Goal: Information Seeking & Learning: Learn about a topic

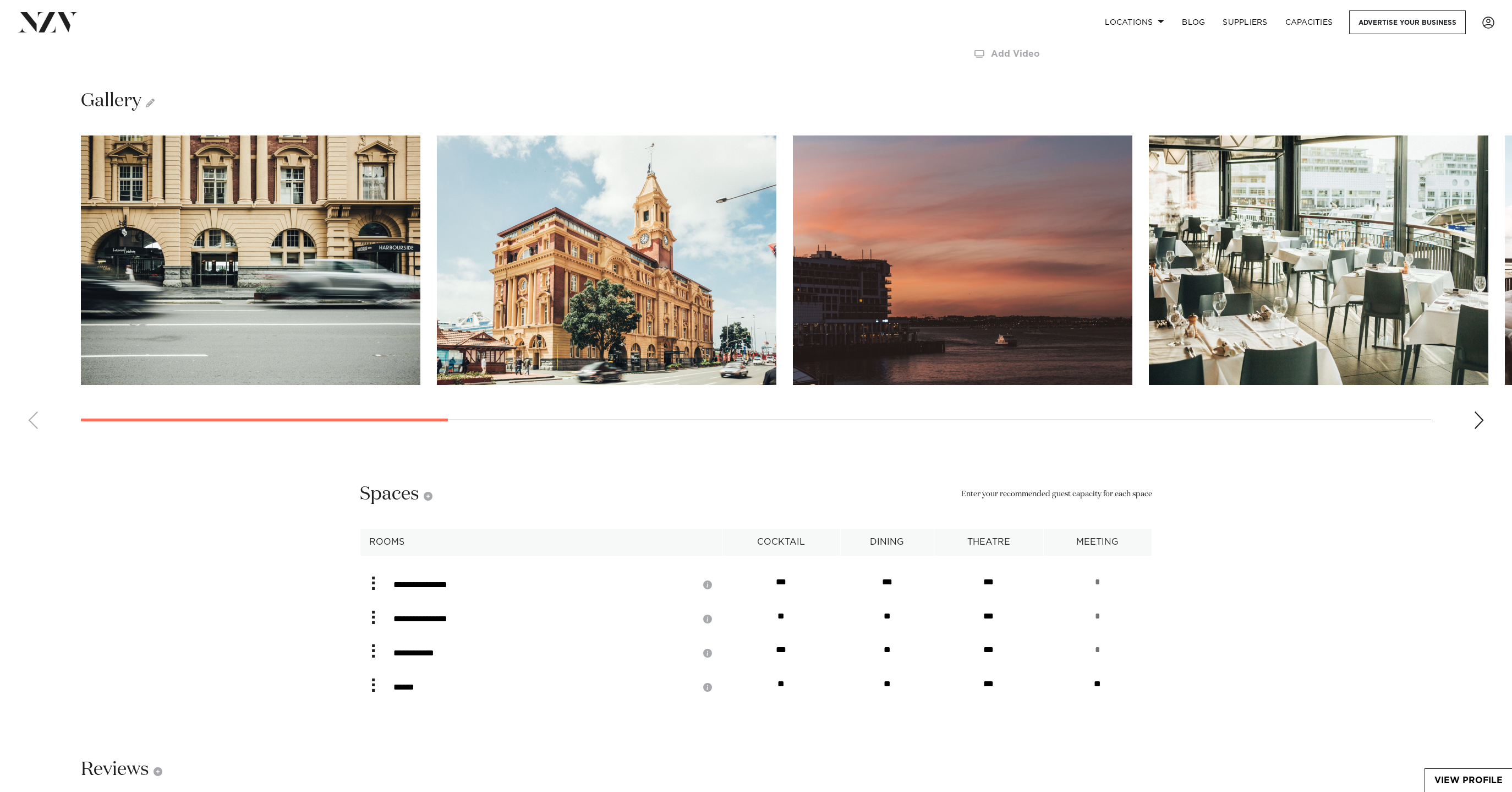
scroll to position [1918, 0]
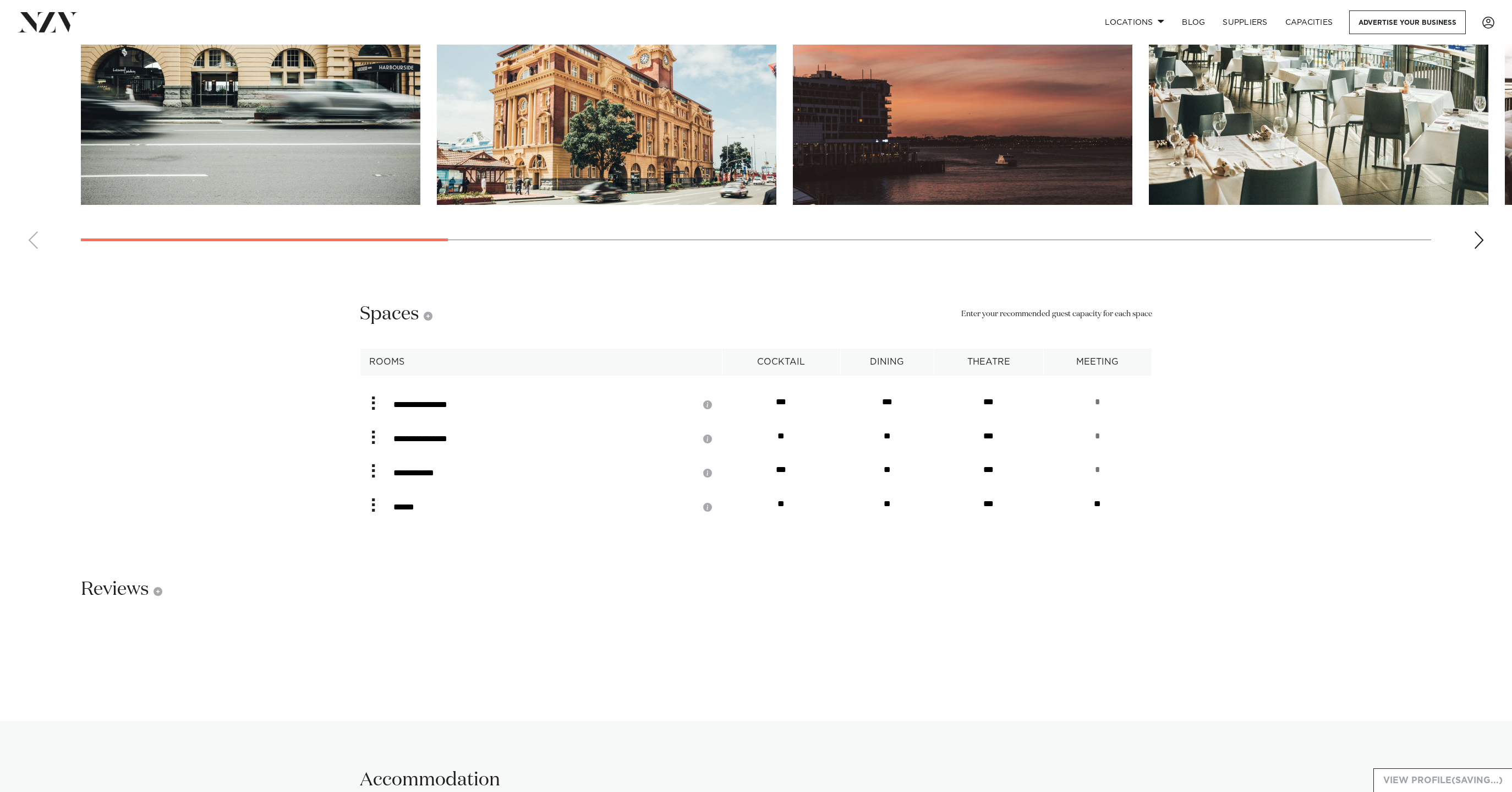
click at [1466, 779] on div "View Profile (Saving...)" at bounding box center [1442, 780] width 139 height 24
click at [1468, 773] on link "View Profile (Saved)" at bounding box center [1449, 780] width 126 height 23
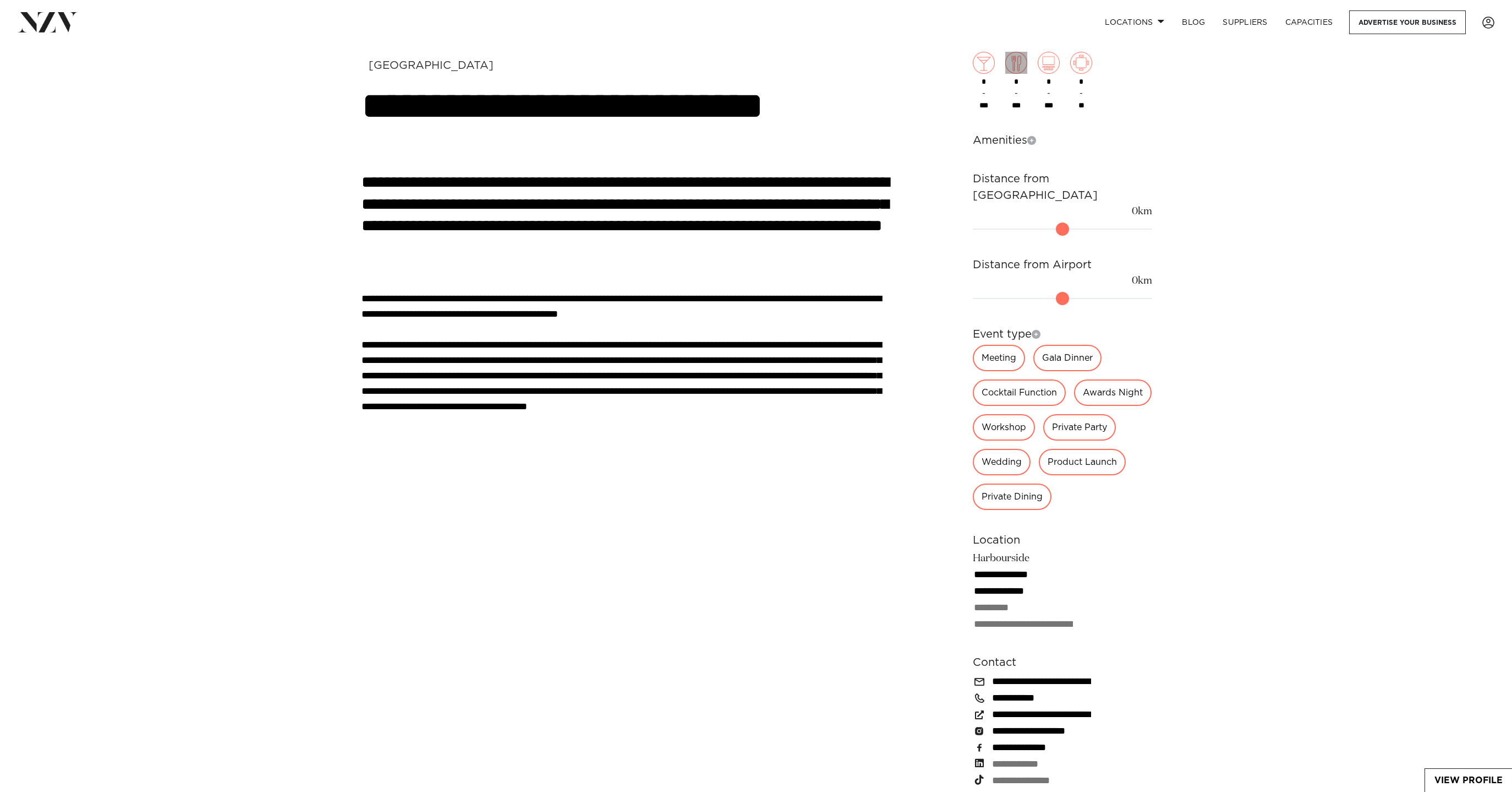
scroll to position [0, 0]
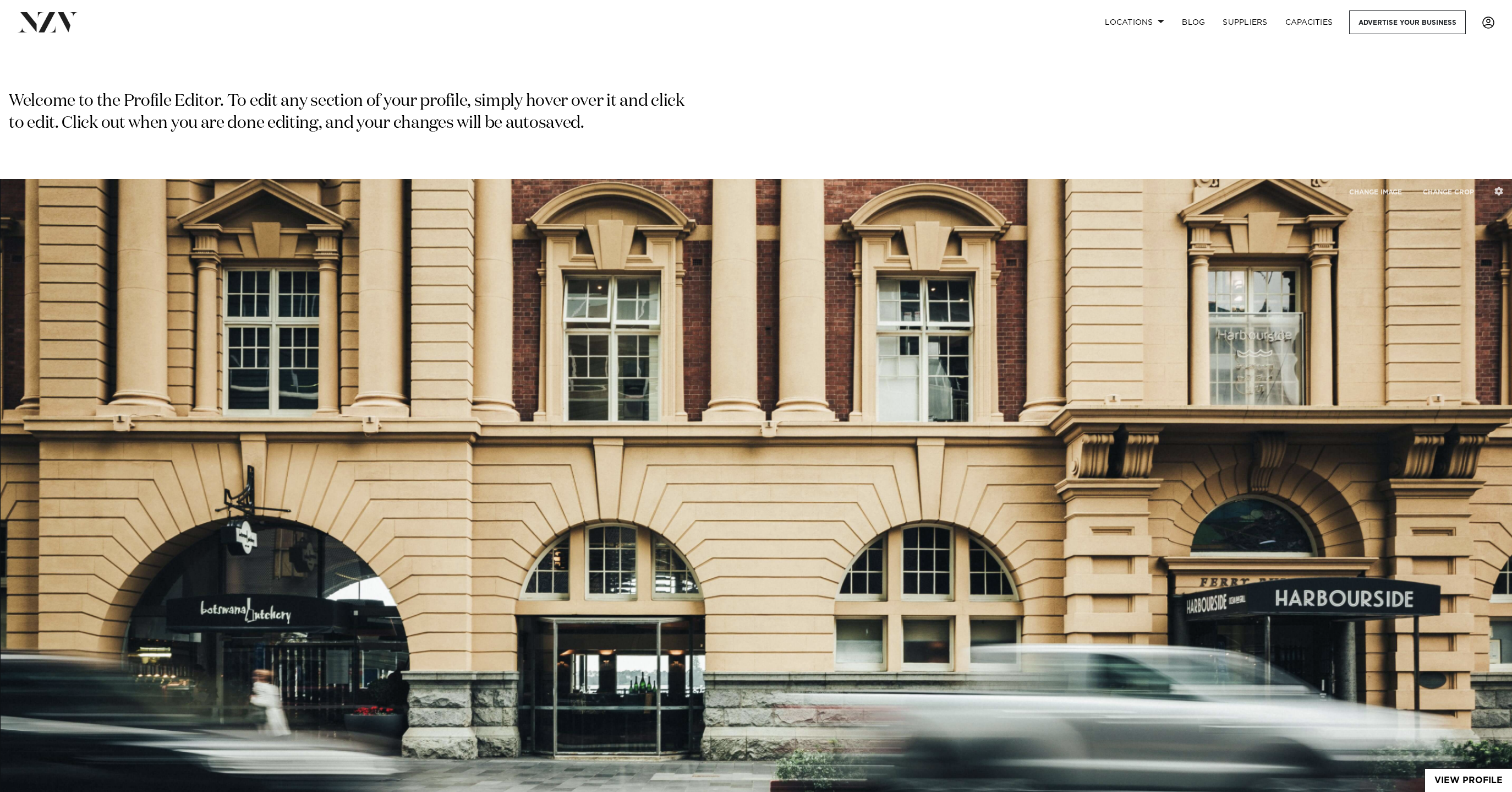
click at [1485, 22] on span at bounding box center [1489, 22] width 12 height 12
click at [1426, 153] on link "LOGOUT" at bounding box center [1451, 156] width 88 height 16
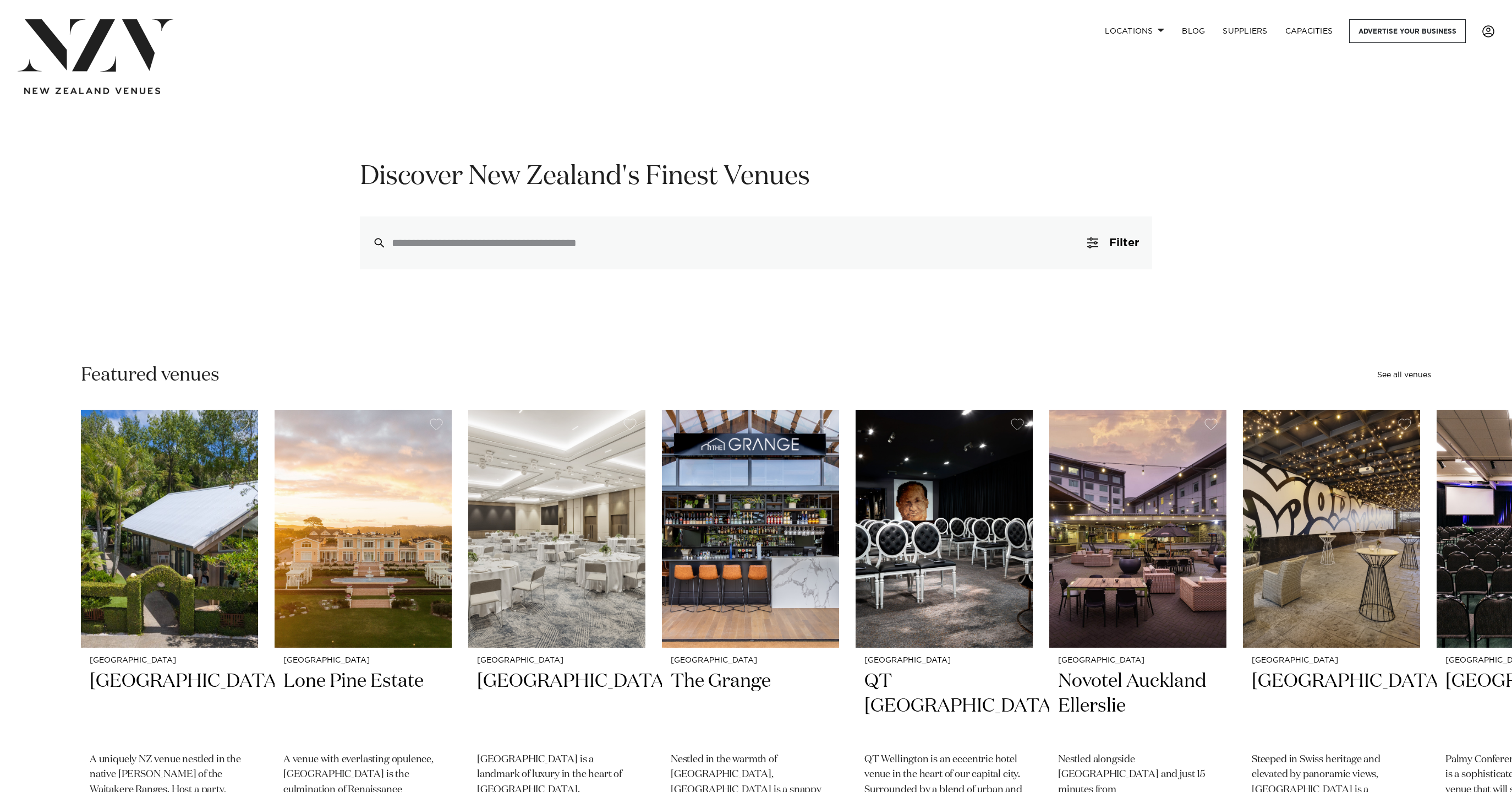
click at [1484, 32] on span at bounding box center [1489, 32] width 12 height 12
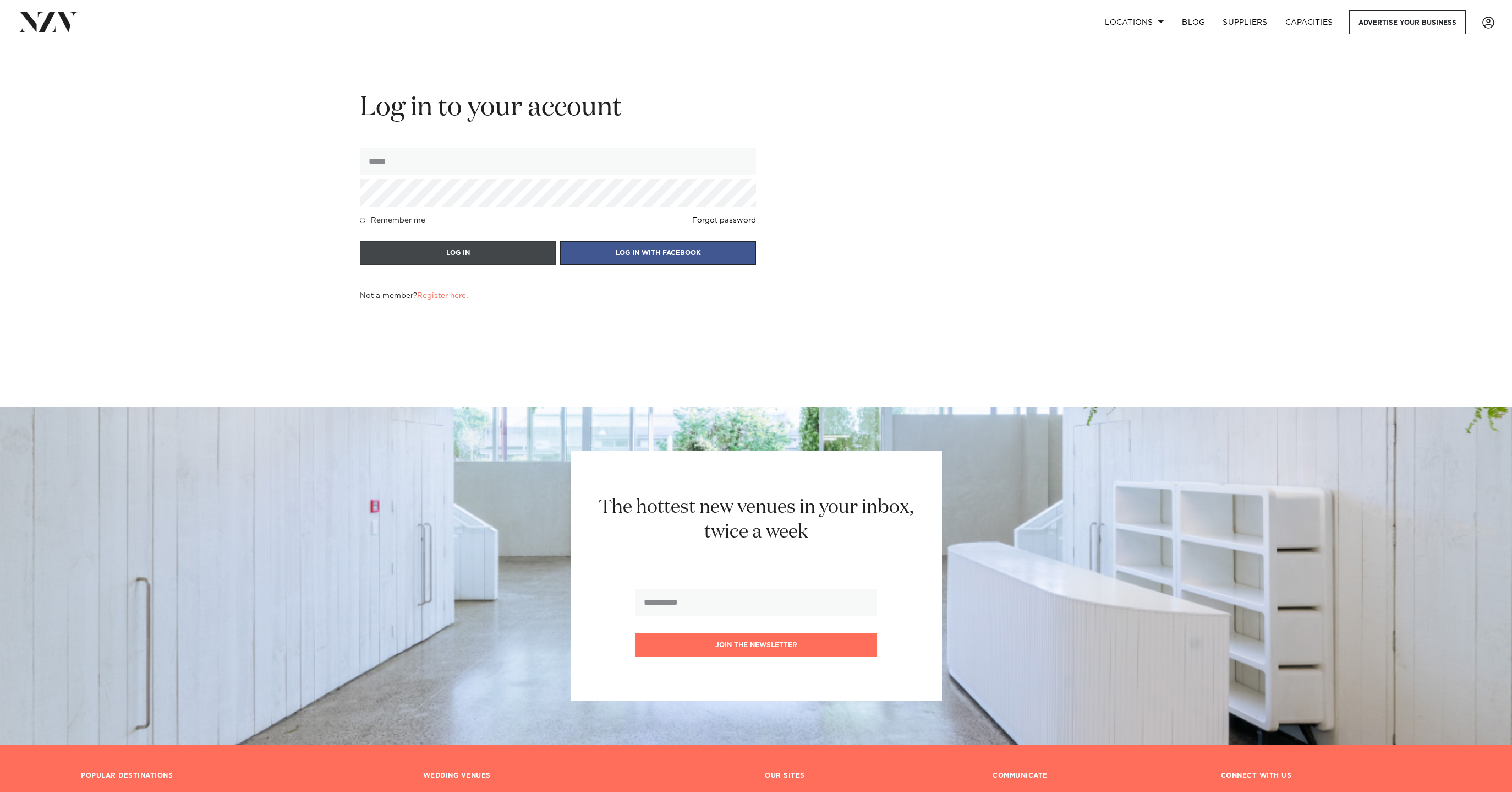
type input "**********"
click at [521, 259] on button "LOG IN" at bounding box center [457, 252] width 196 height 24
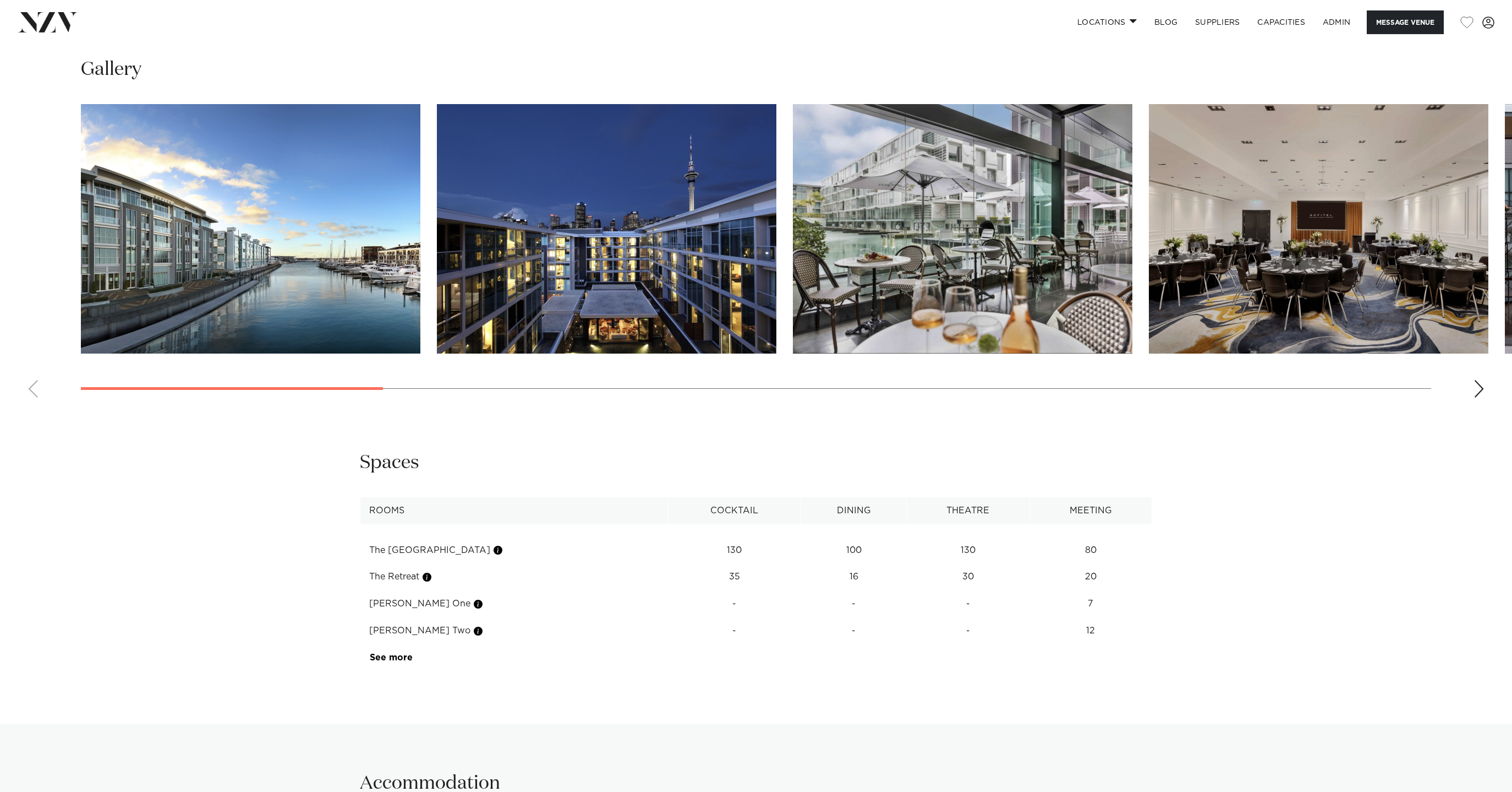
scroll to position [1318, 0]
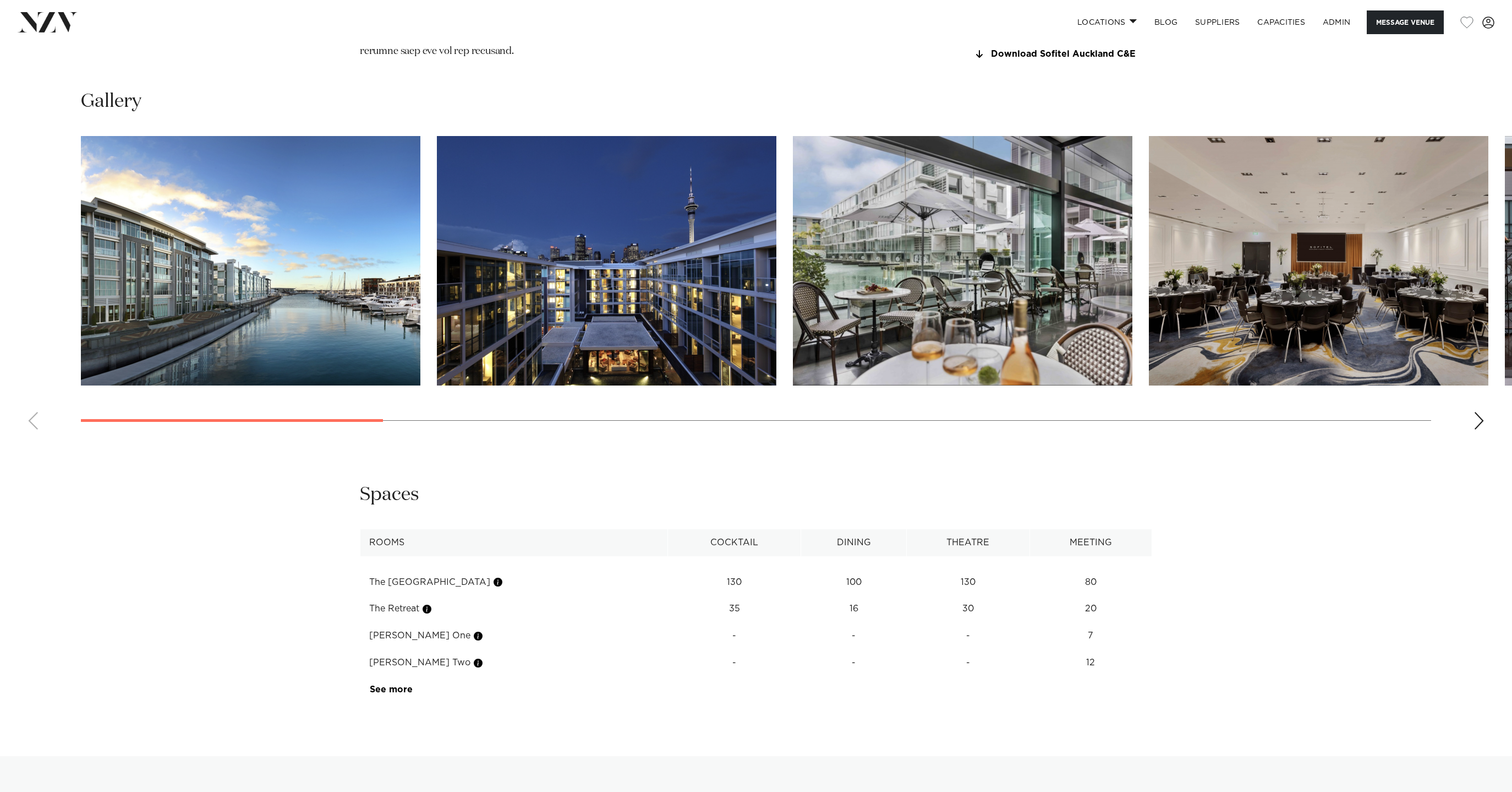
click at [345, 238] on img "1 / 17" at bounding box center [251, 261] width 340 height 249
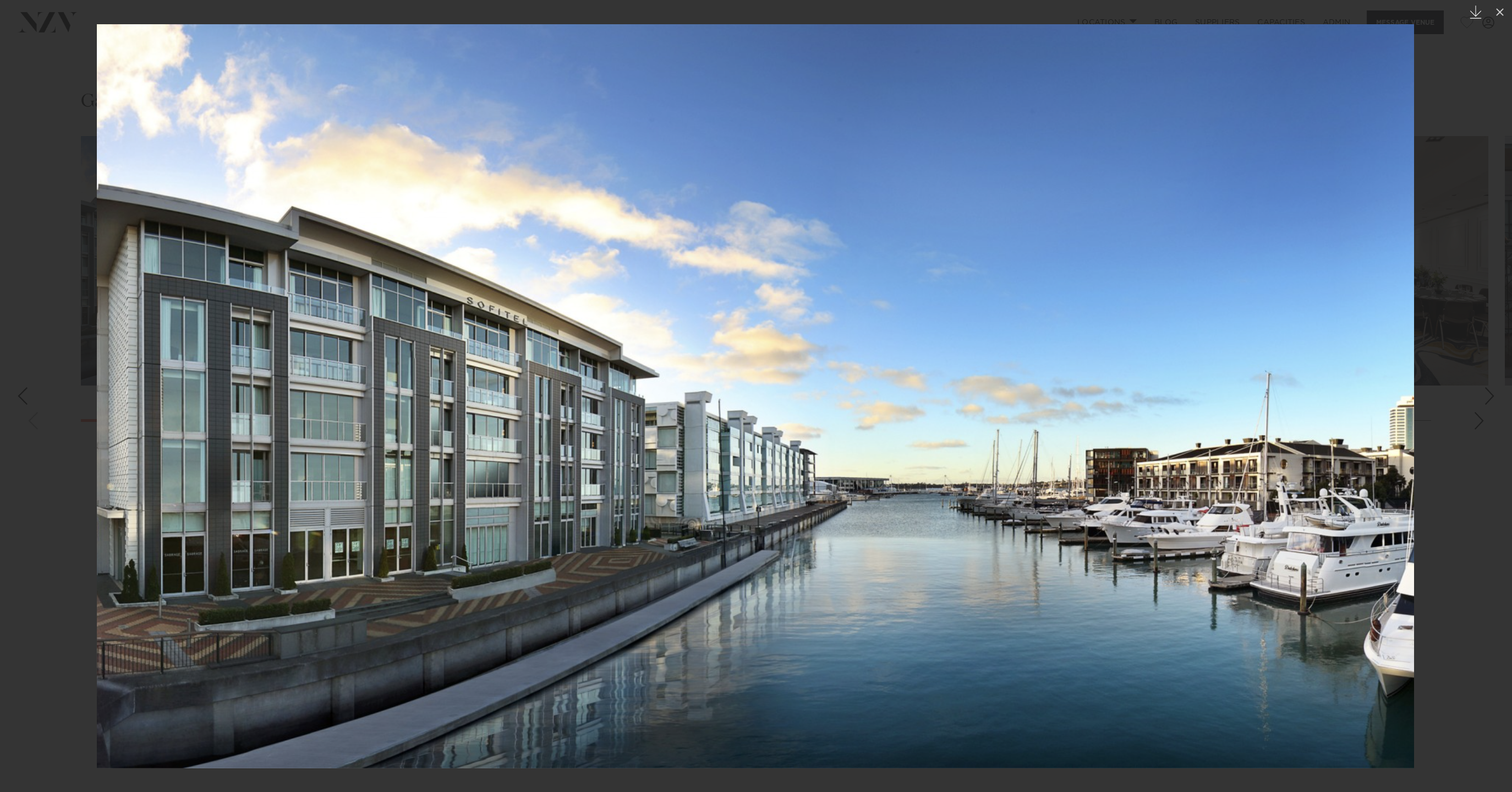
click at [1473, 12] on icon "Created with Sketch." at bounding box center [1476, 12] width 13 height 13
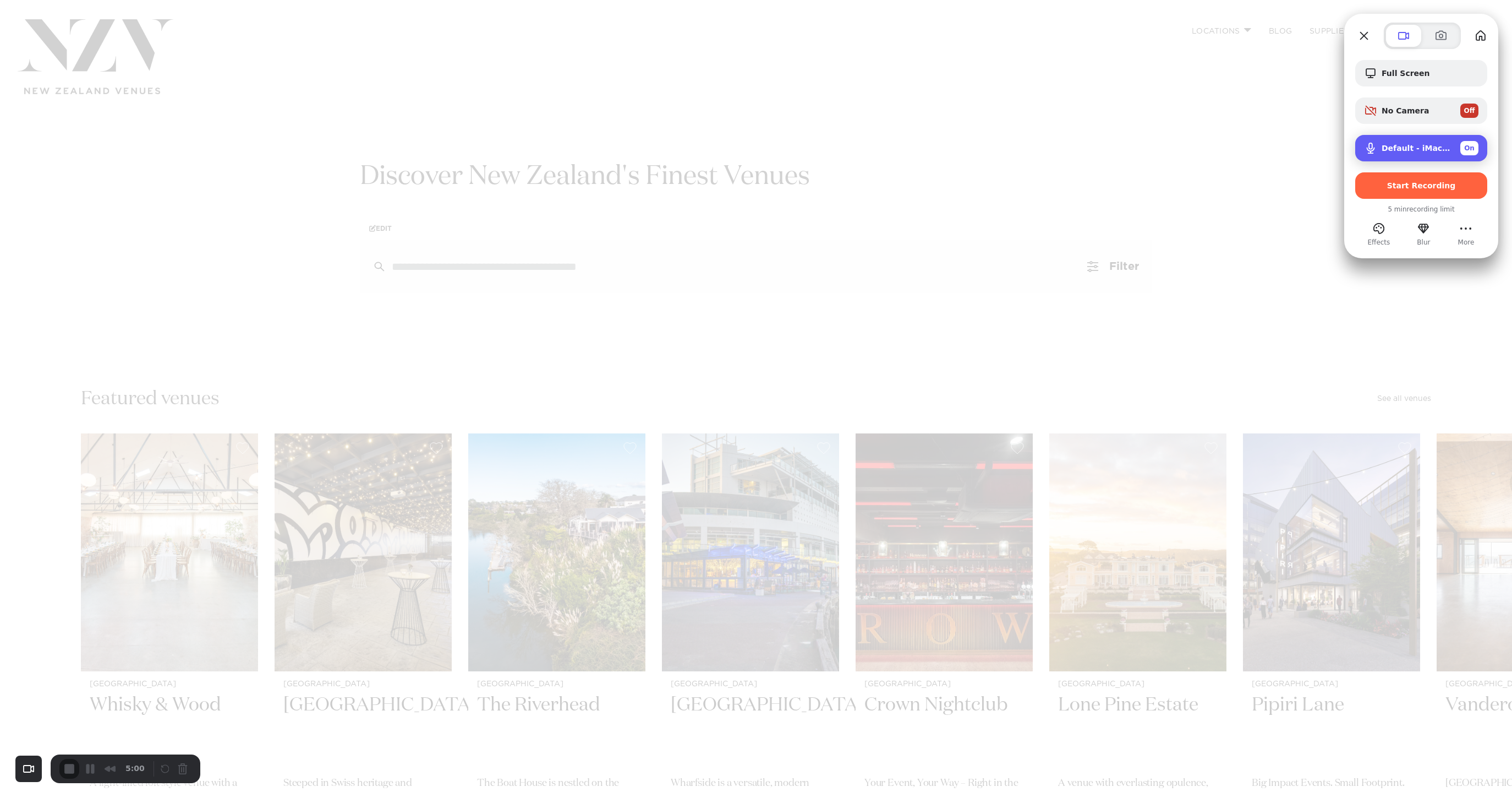
click at [1430, 152] on span "Default - iMac Microphone (Built-in)" at bounding box center [1417, 148] width 70 height 9
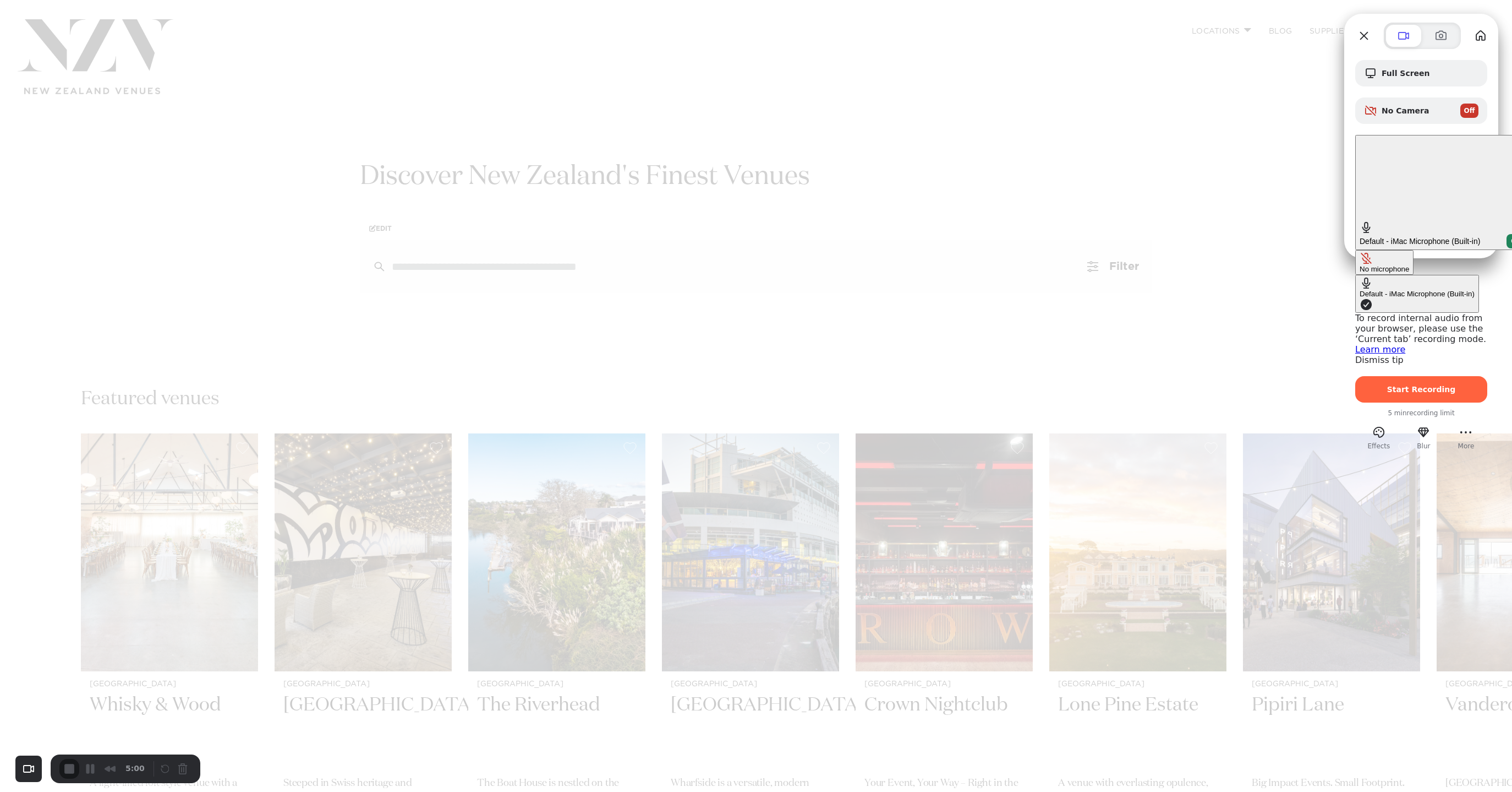
click at [1133, 96] on div at bounding box center [756, 396] width 1512 height 792
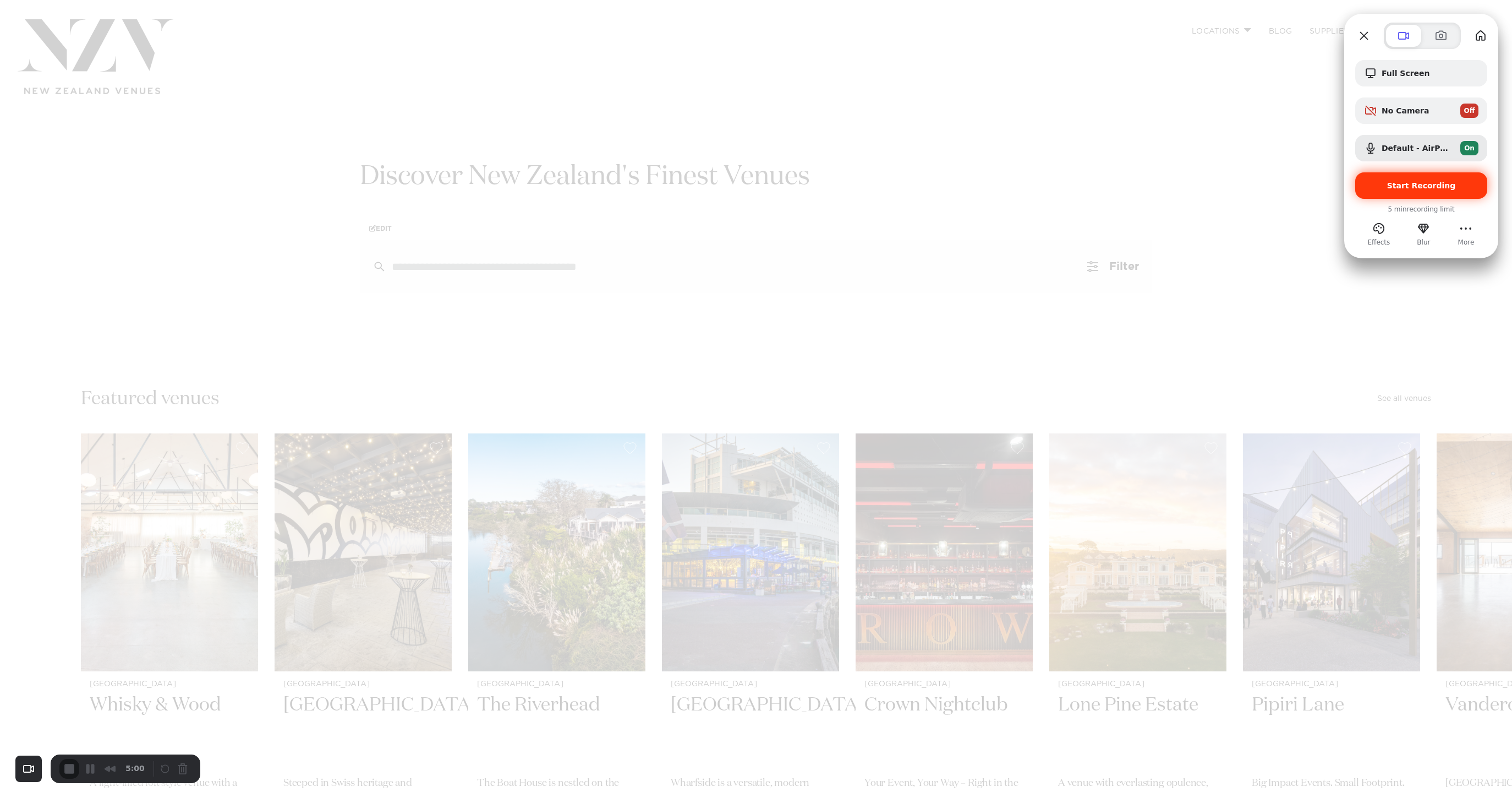
click at [1430, 178] on div "Start Recording" at bounding box center [1421, 186] width 132 height 26
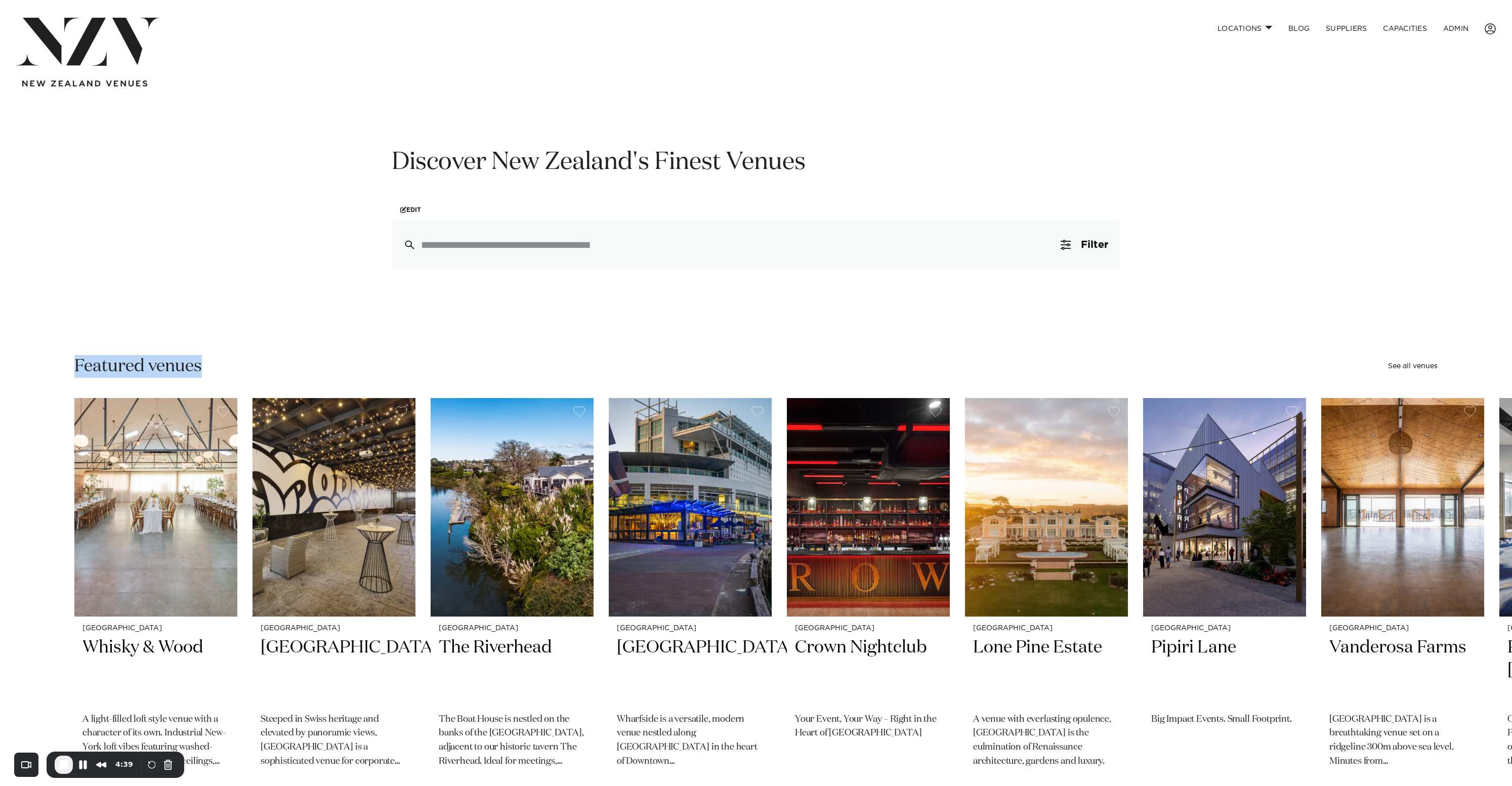
drag, startPoint x: 235, startPoint y: 365, endPoint x: 70, endPoint y: 364, distance: 165.0
click at [64, 365] on div "Featured venues See all venues Wellington Whisky & Wood A light-filled loft sty…" at bounding box center [756, 647] width 1496 height 584
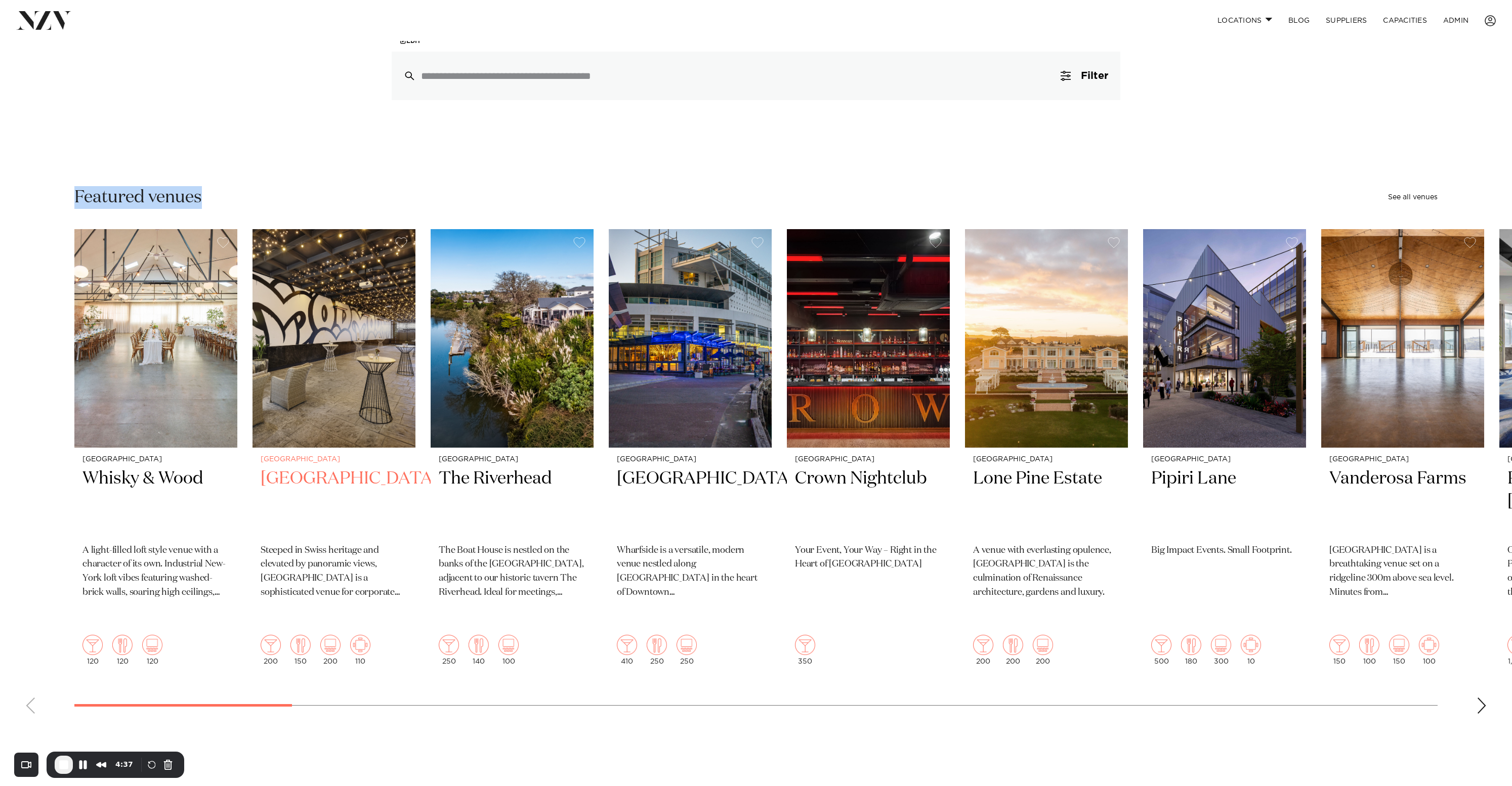
scroll to position [167, 0]
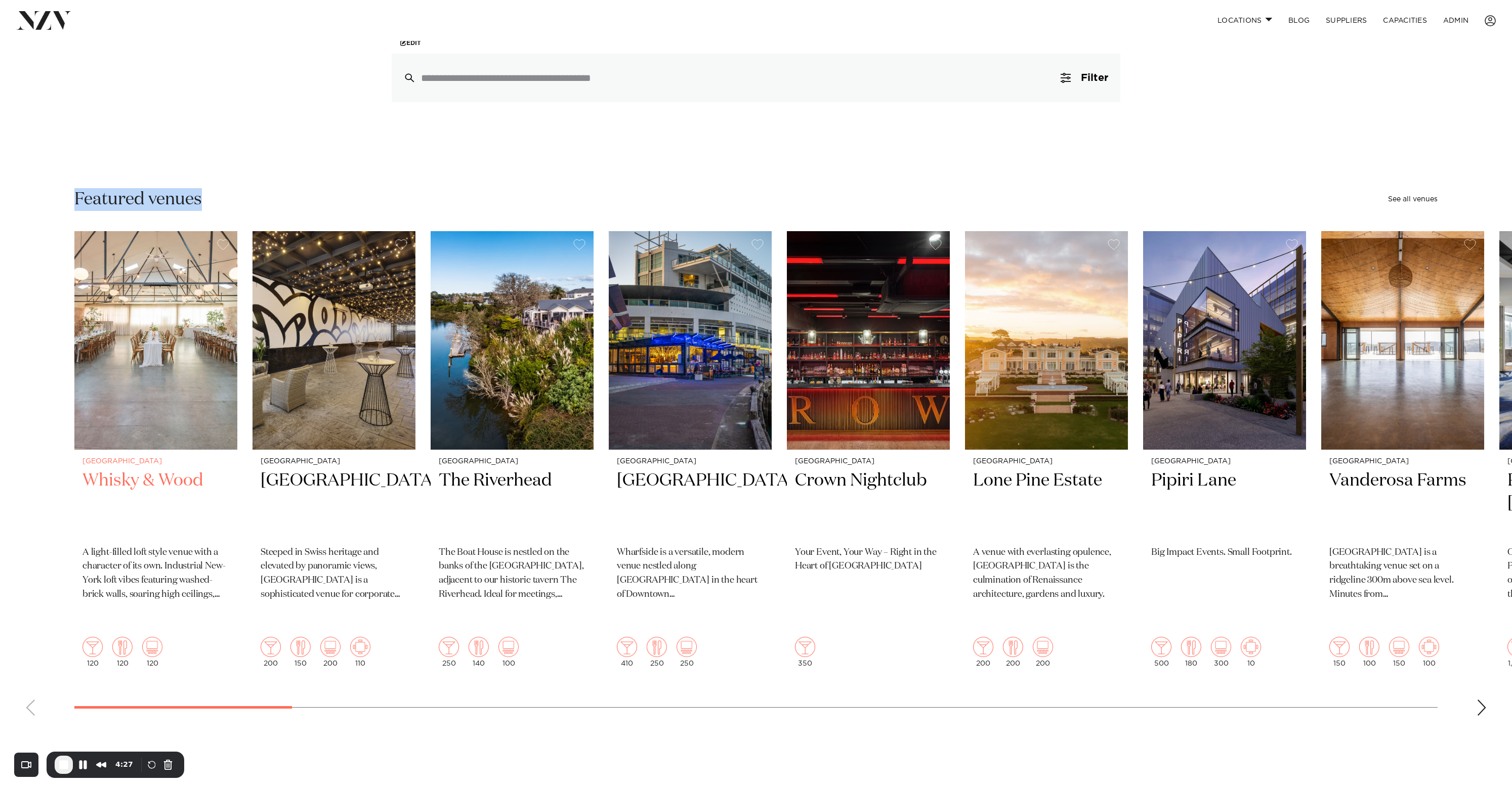
click at [95, 625] on swiper-container "Wellington Whisky & Wood A light-filled loft style venue with a character of it…" at bounding box center [756, 477] width 1512 height 493
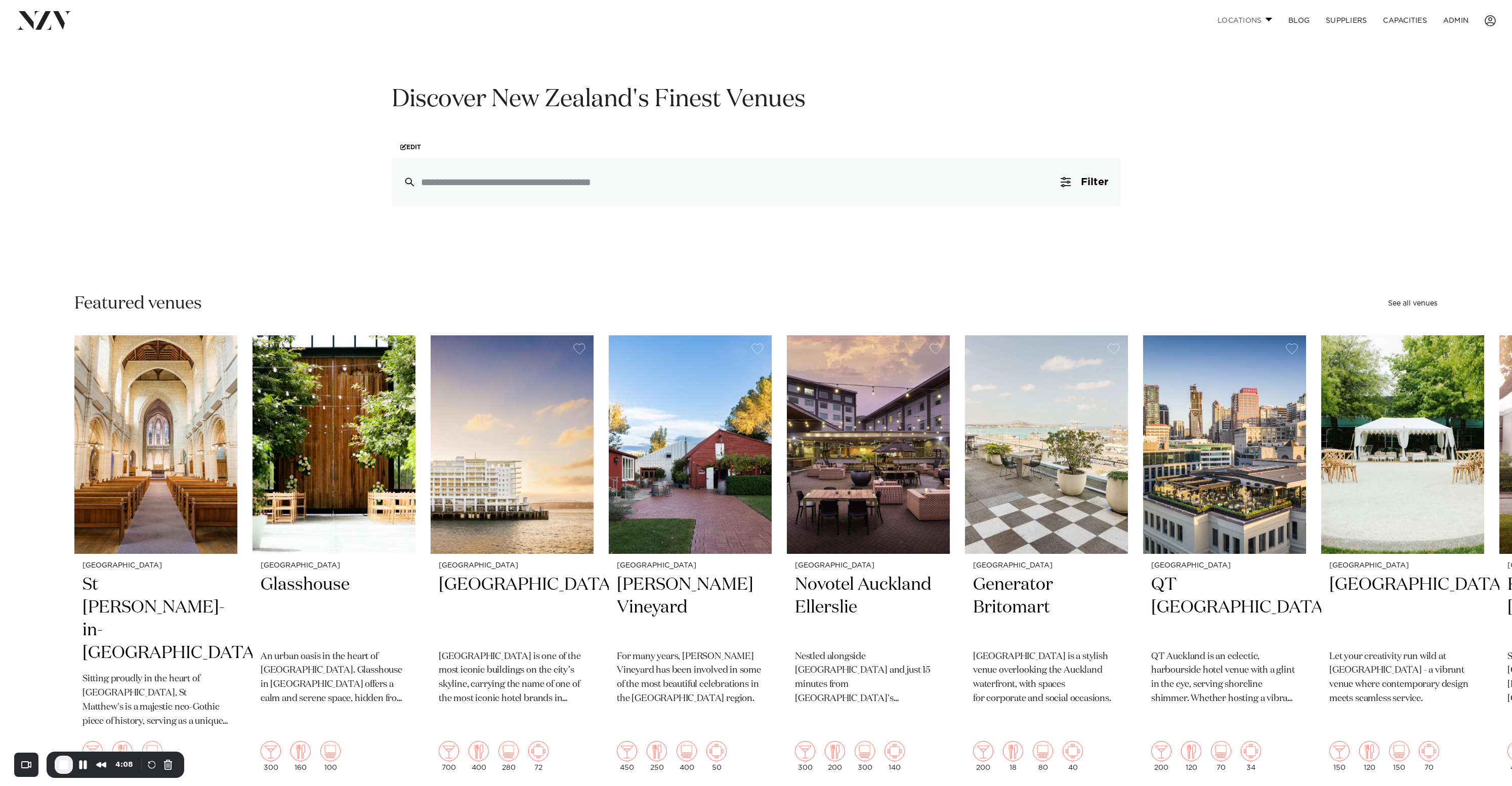
click at [1261, 18] on link "Locations" at bounding box center [1245, 21] width 71 height 22
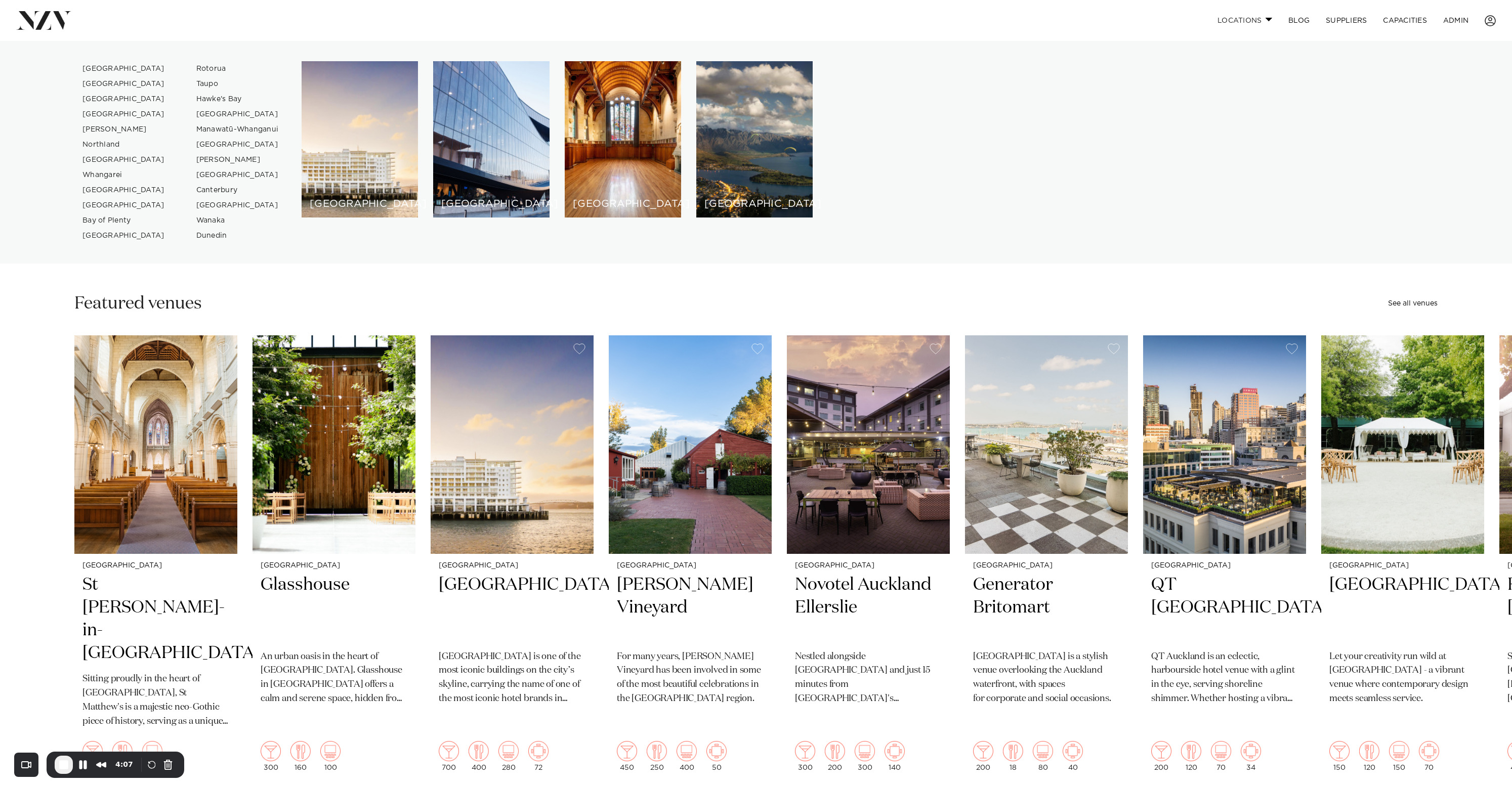
scroll to position [65, 0]
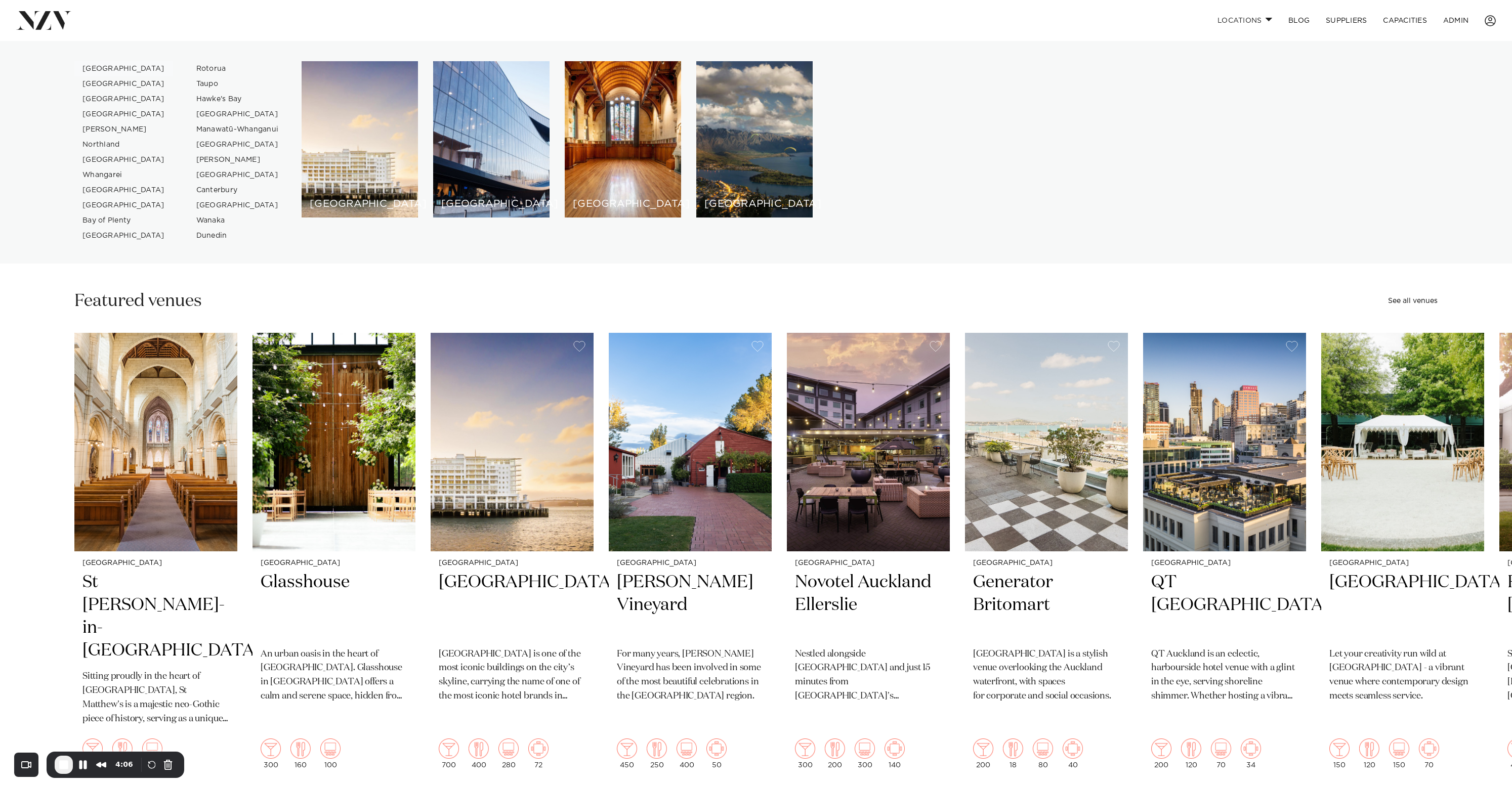
click at [107, 65] on link "[GEOGRAPHIC_DATA]" at bounding box center [124, 68] width 99 height 15
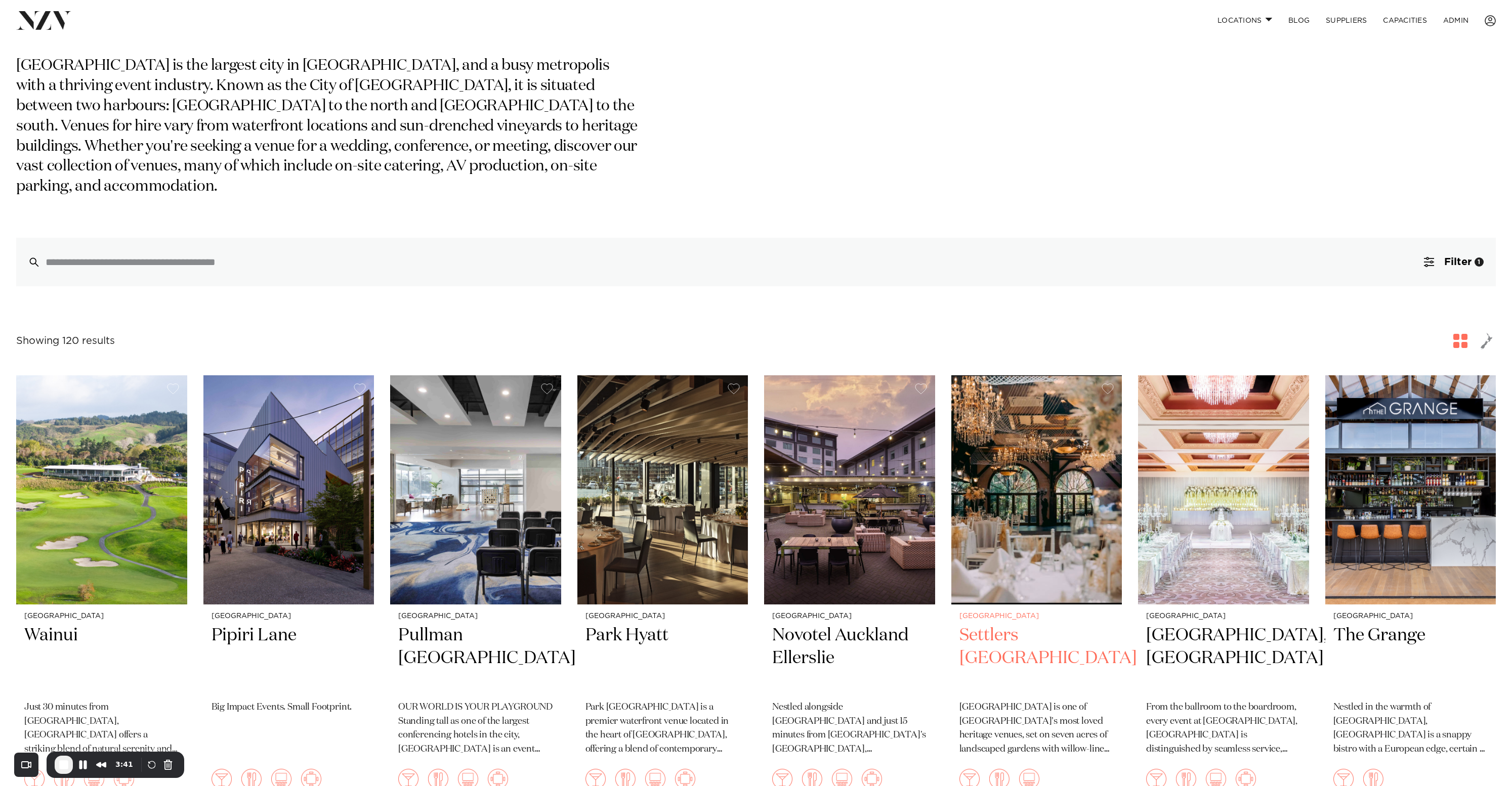
scroll to position [76, 0]
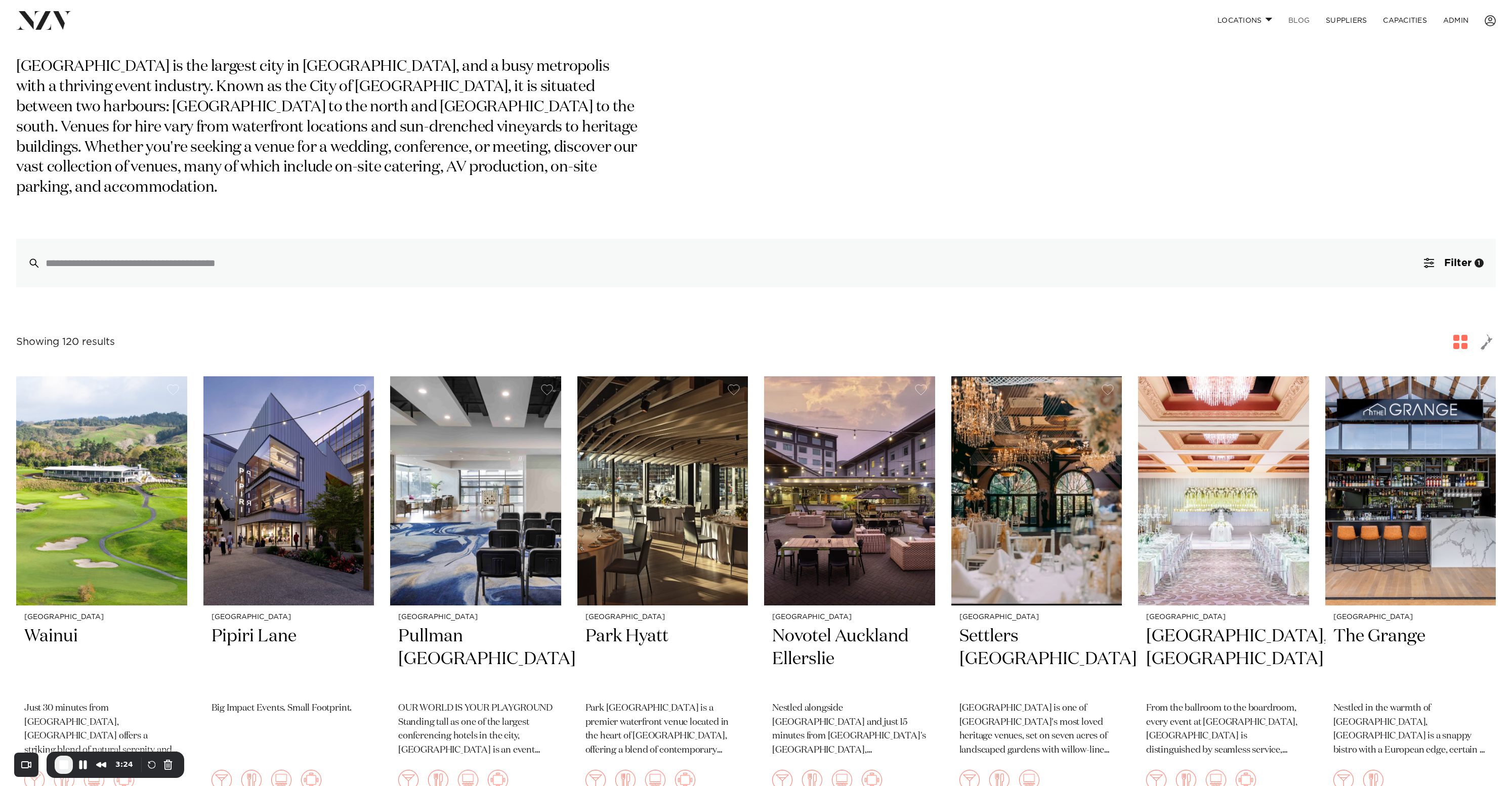
click at [1301, 20] on link "BLOG" at bounding box center [1299, 21] width 38 height 22
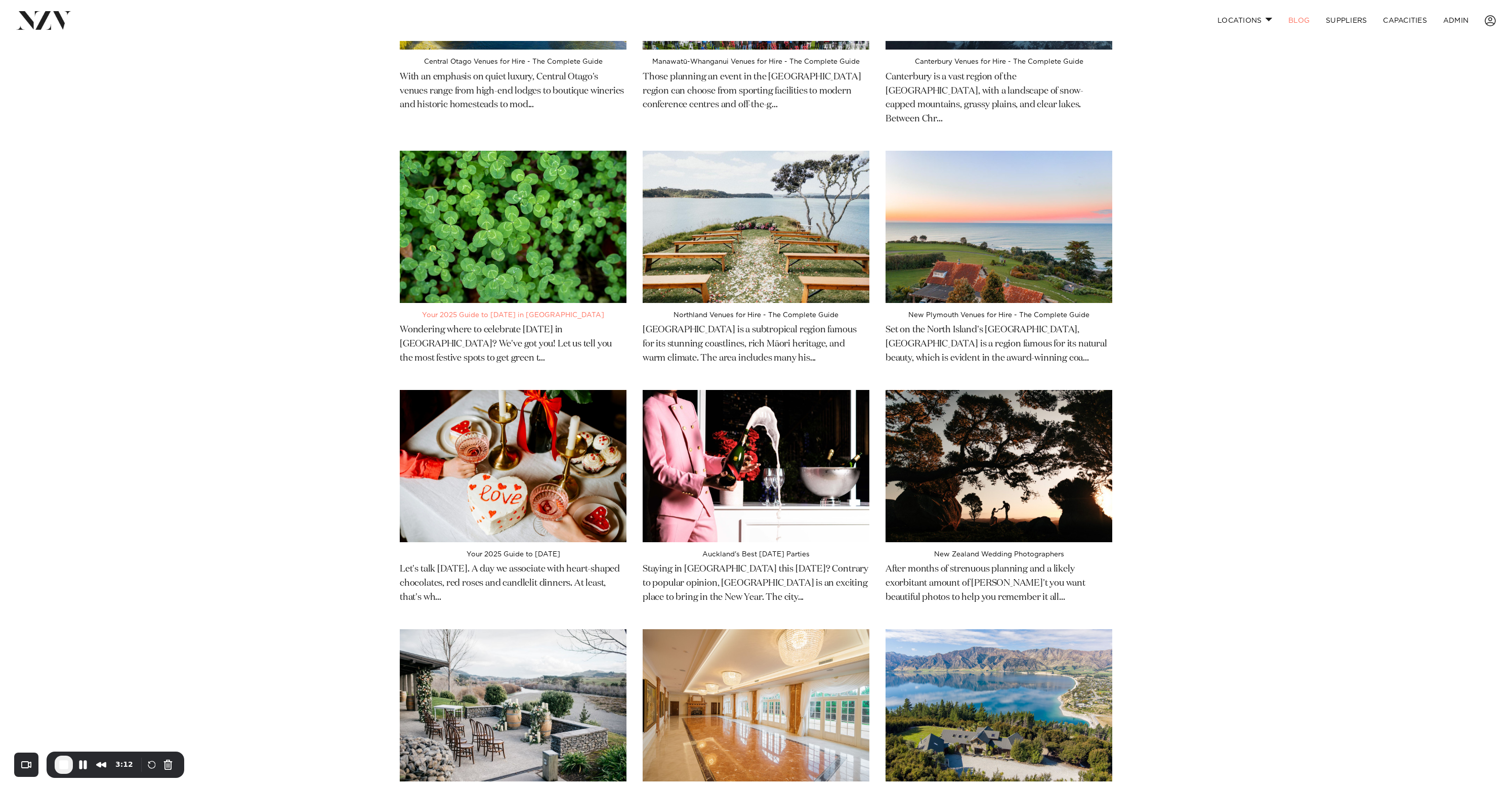
scroll to position [929, 0]
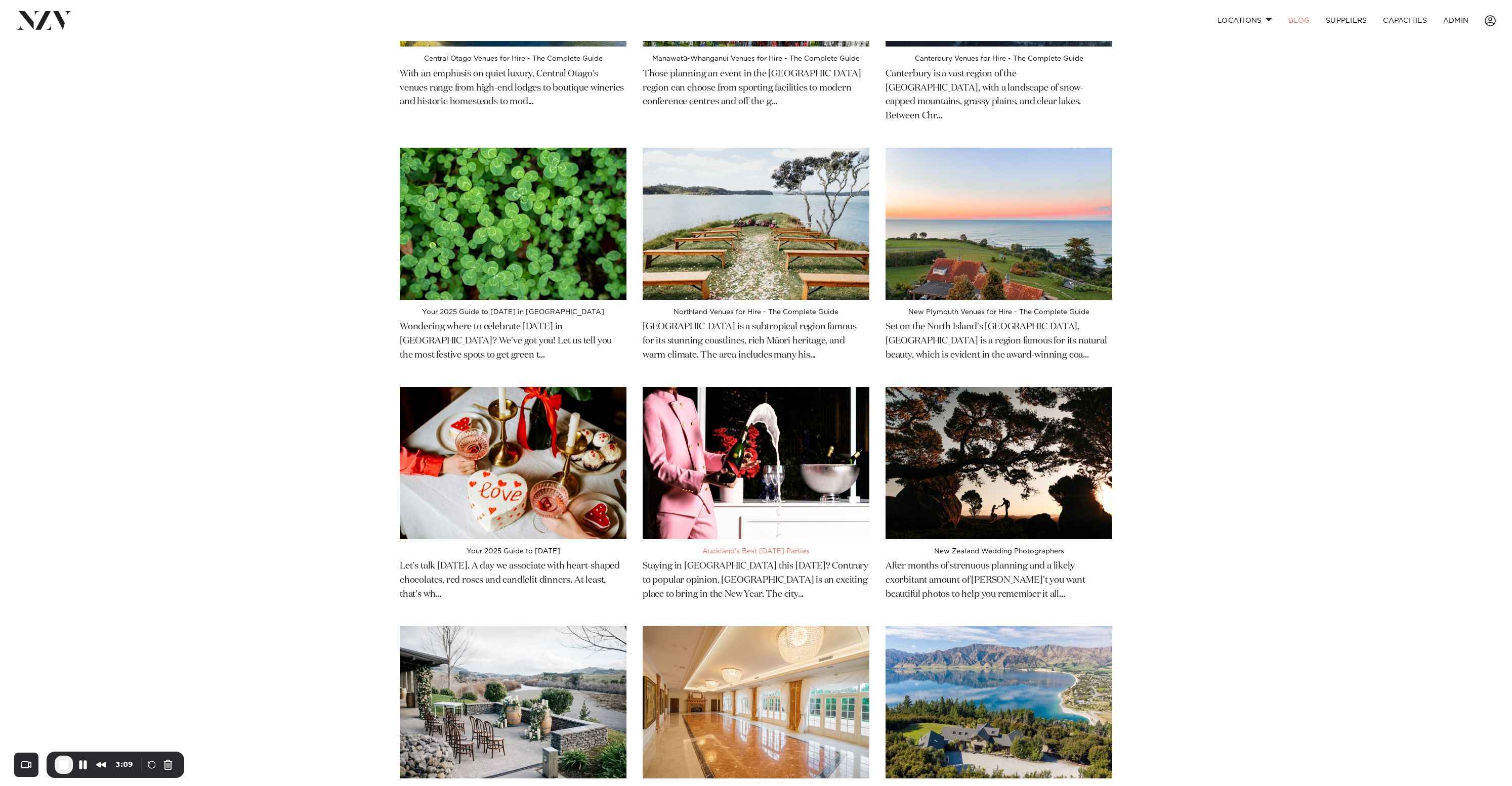
click at [772, 409] on img at bounding box center [756, 463] width 227 height 152
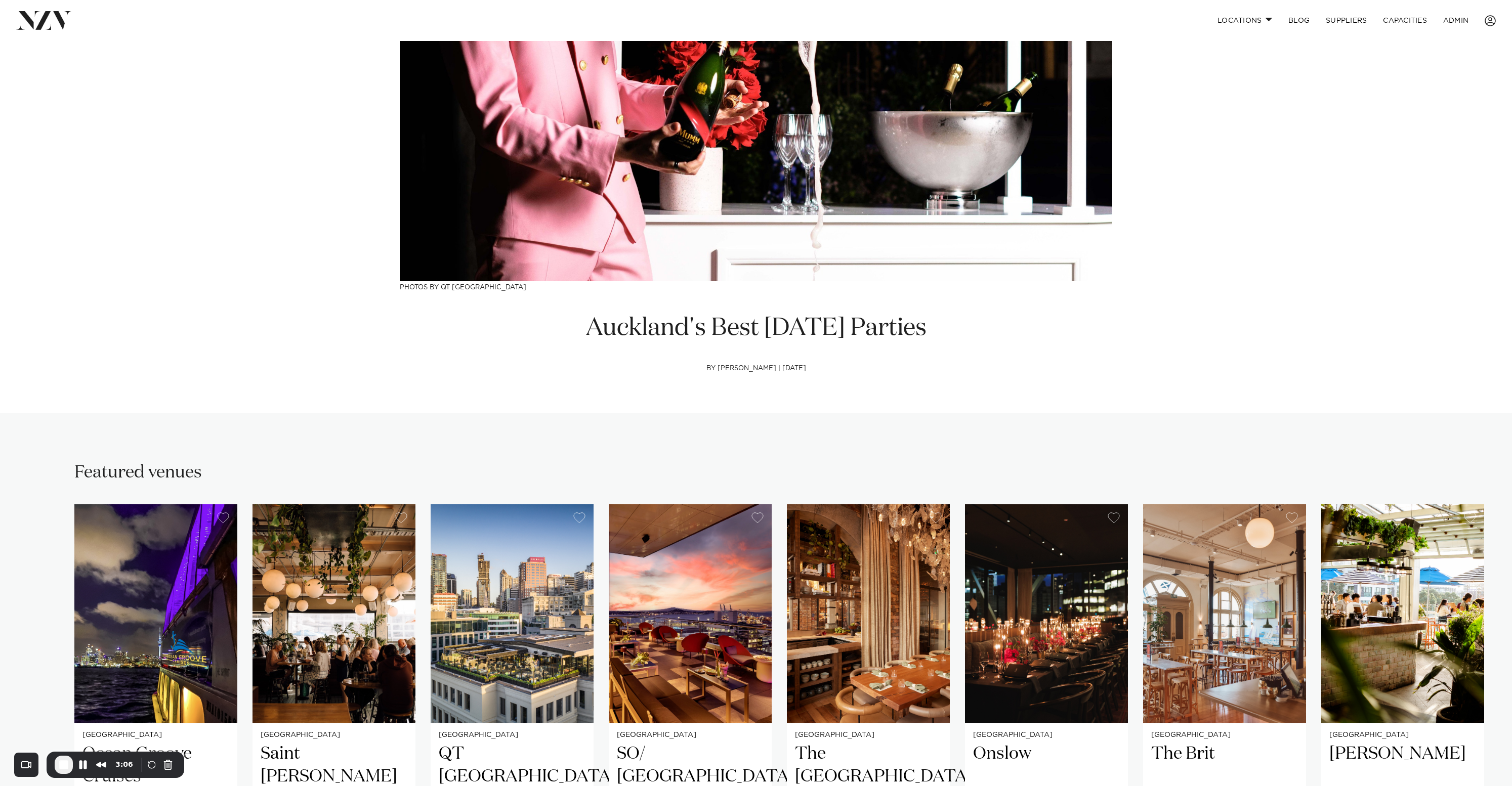
scroll to position [15, 0]
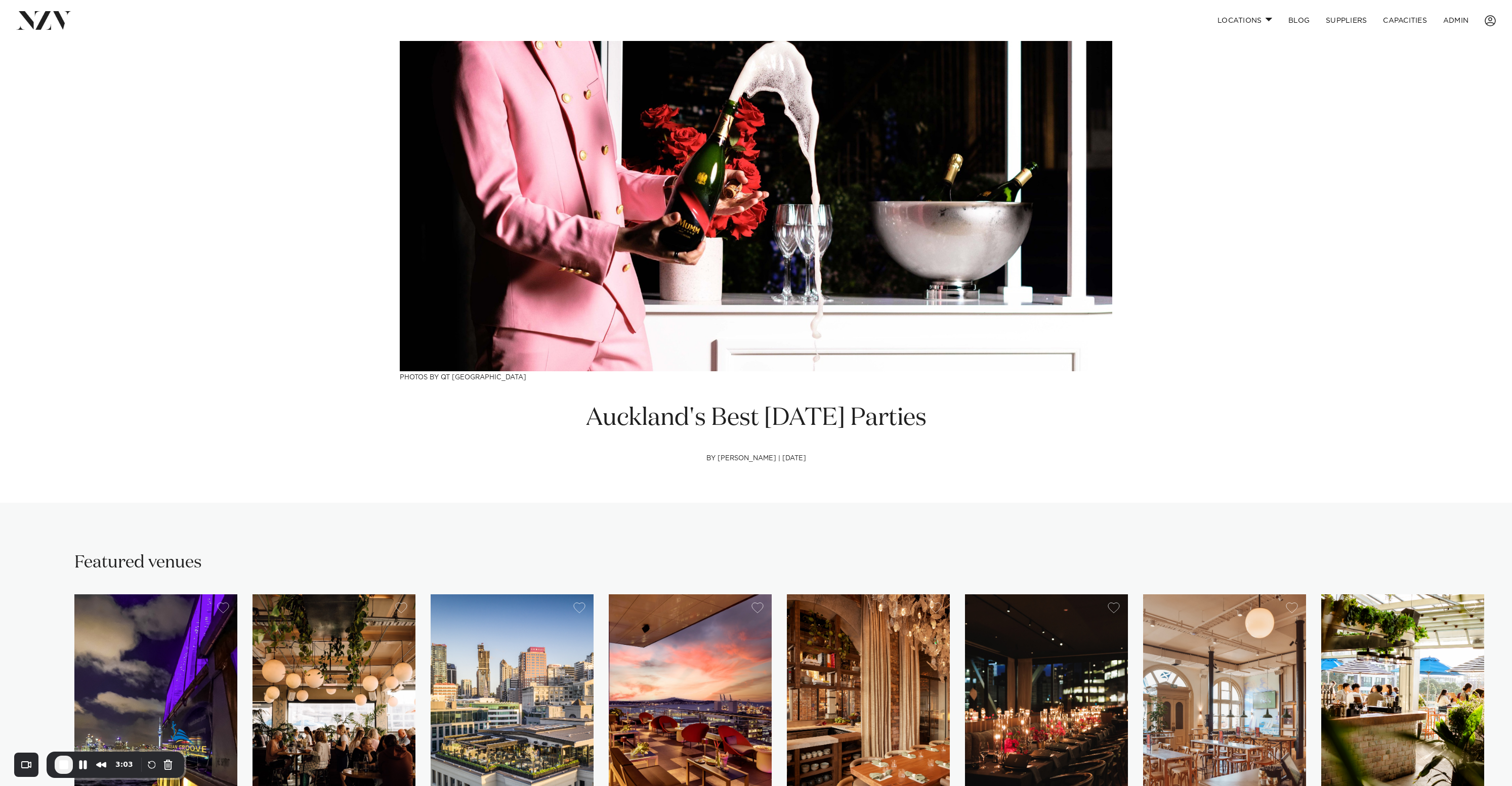
drag, startPoint x: 800, startPoint y: 450, endPoint x: 758, endPoint y: 423, distance: 49.9
click at [620, 419] on h1 "Auckland's Best [DATE] Parties" at bounding box center [756, 418] width 346 height 32
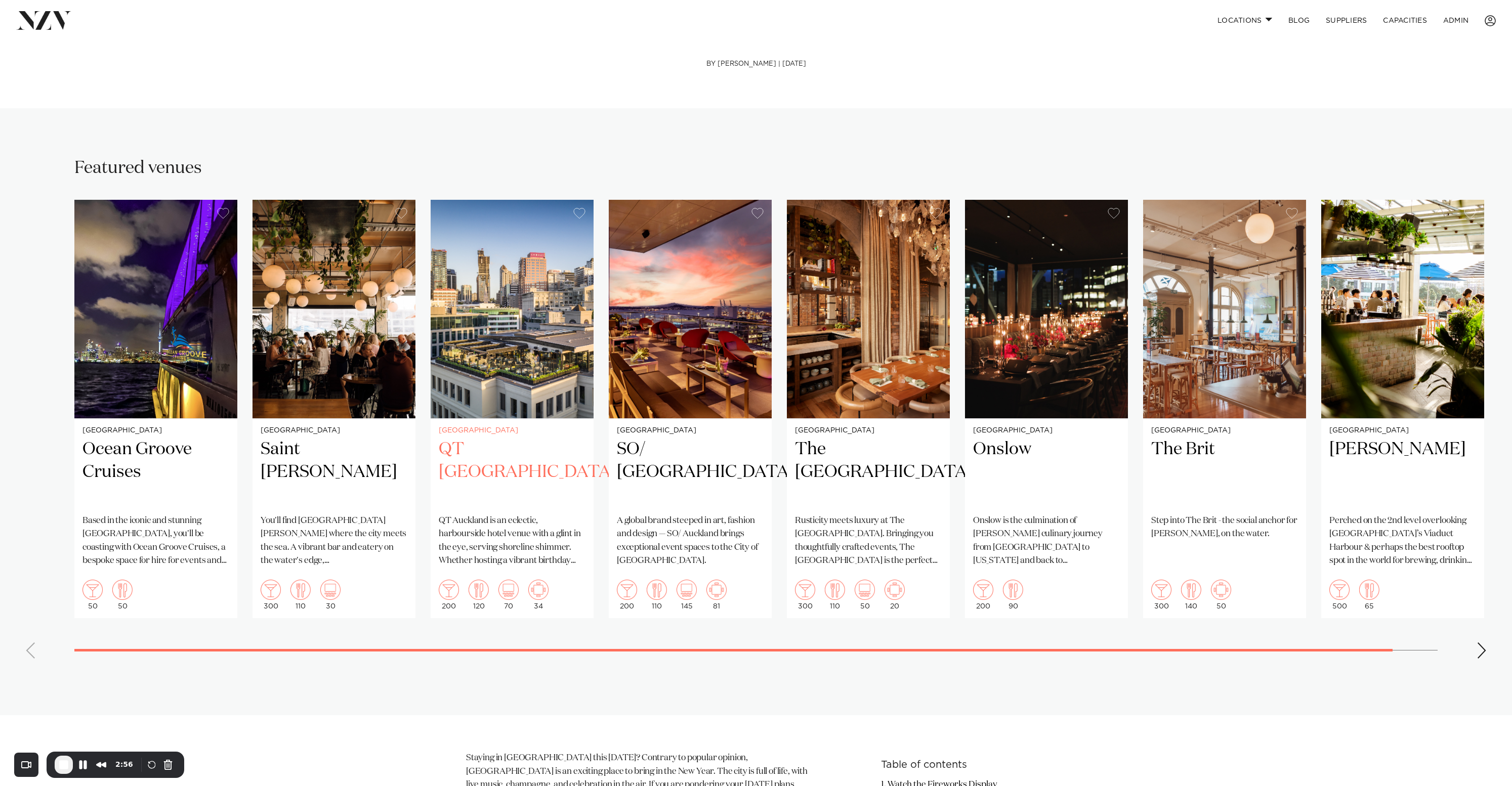
scroll to position [403, 0]
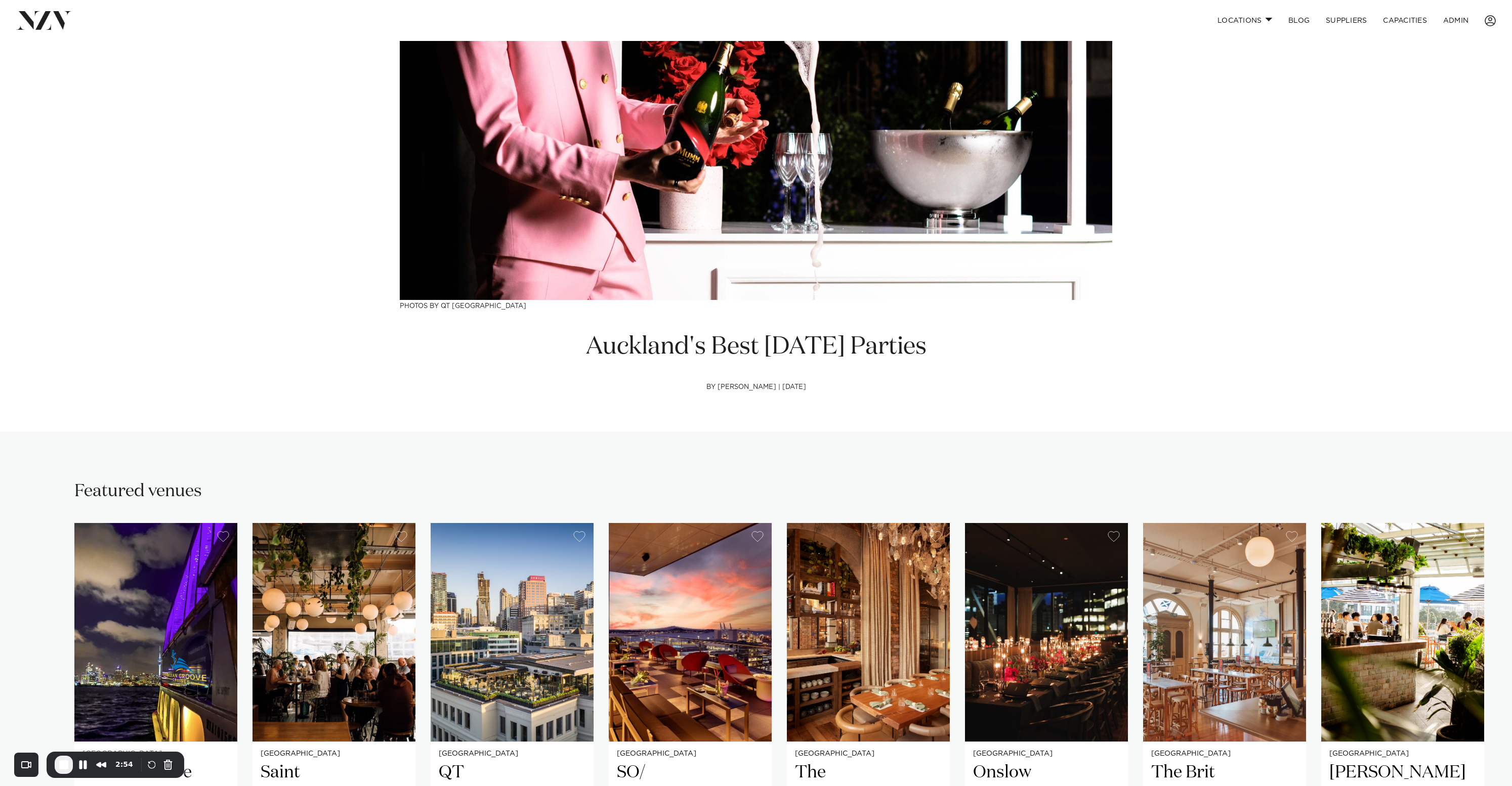
click at [826, 391] on section "Auckland's Best New Year's Eve Parties by Avya Hlaváč | 10 Dec 2024" at bounding box center [756, 373] width 346 height 85
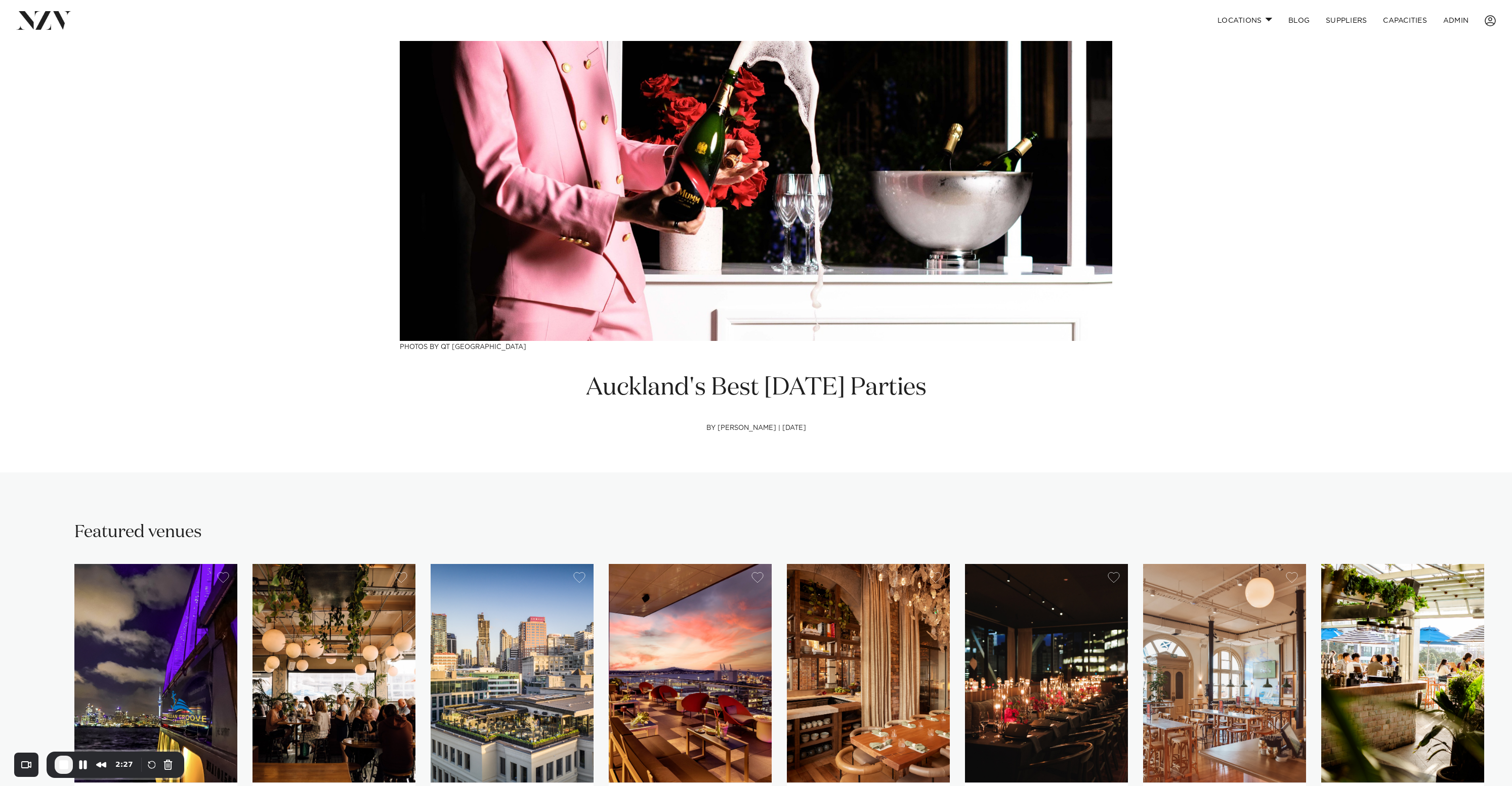
scroll to position [0, 0]
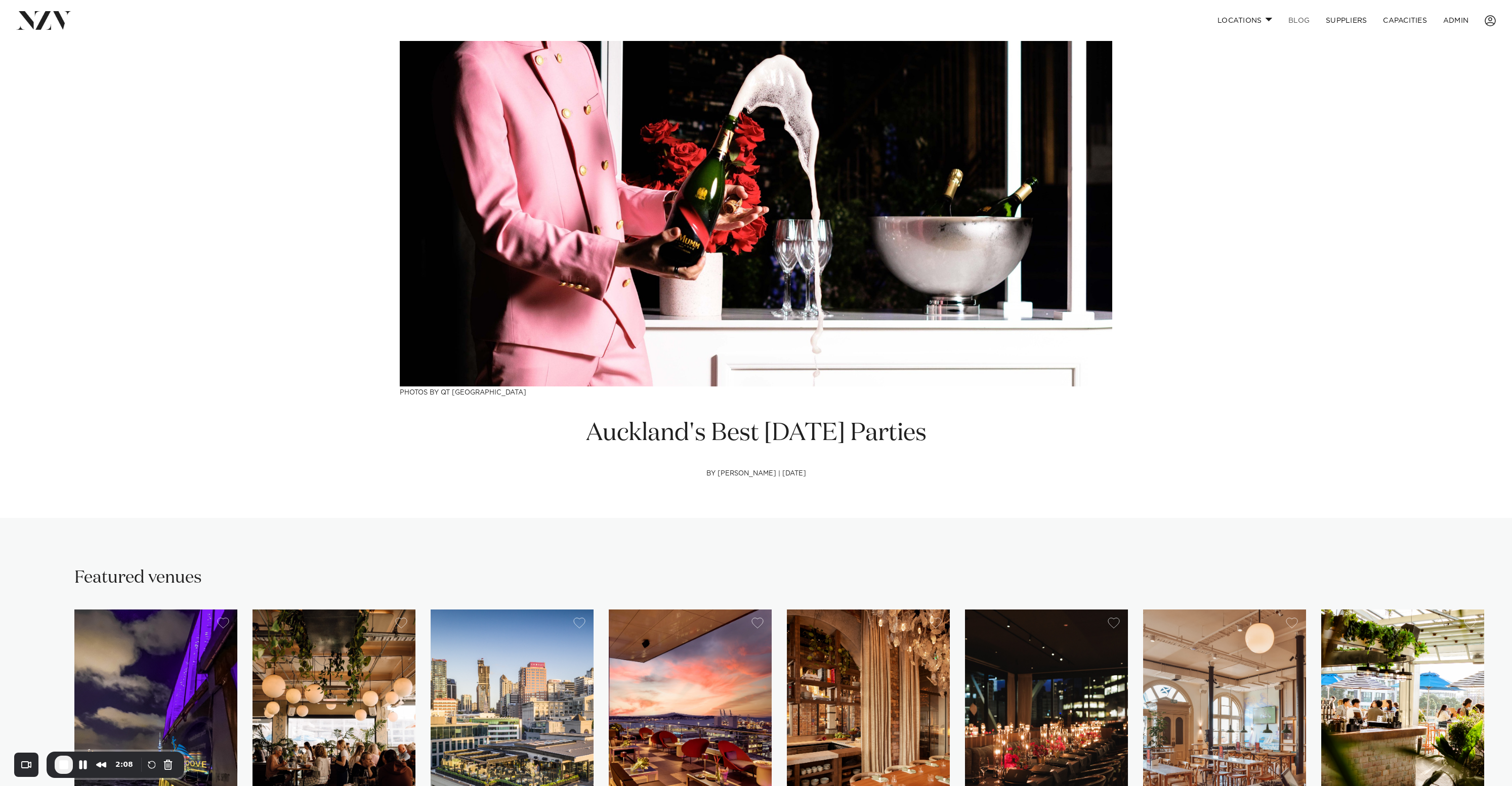
click at [1304, 16] on link "BLOG" at bounding box center [1299, 21] width 38 height 22
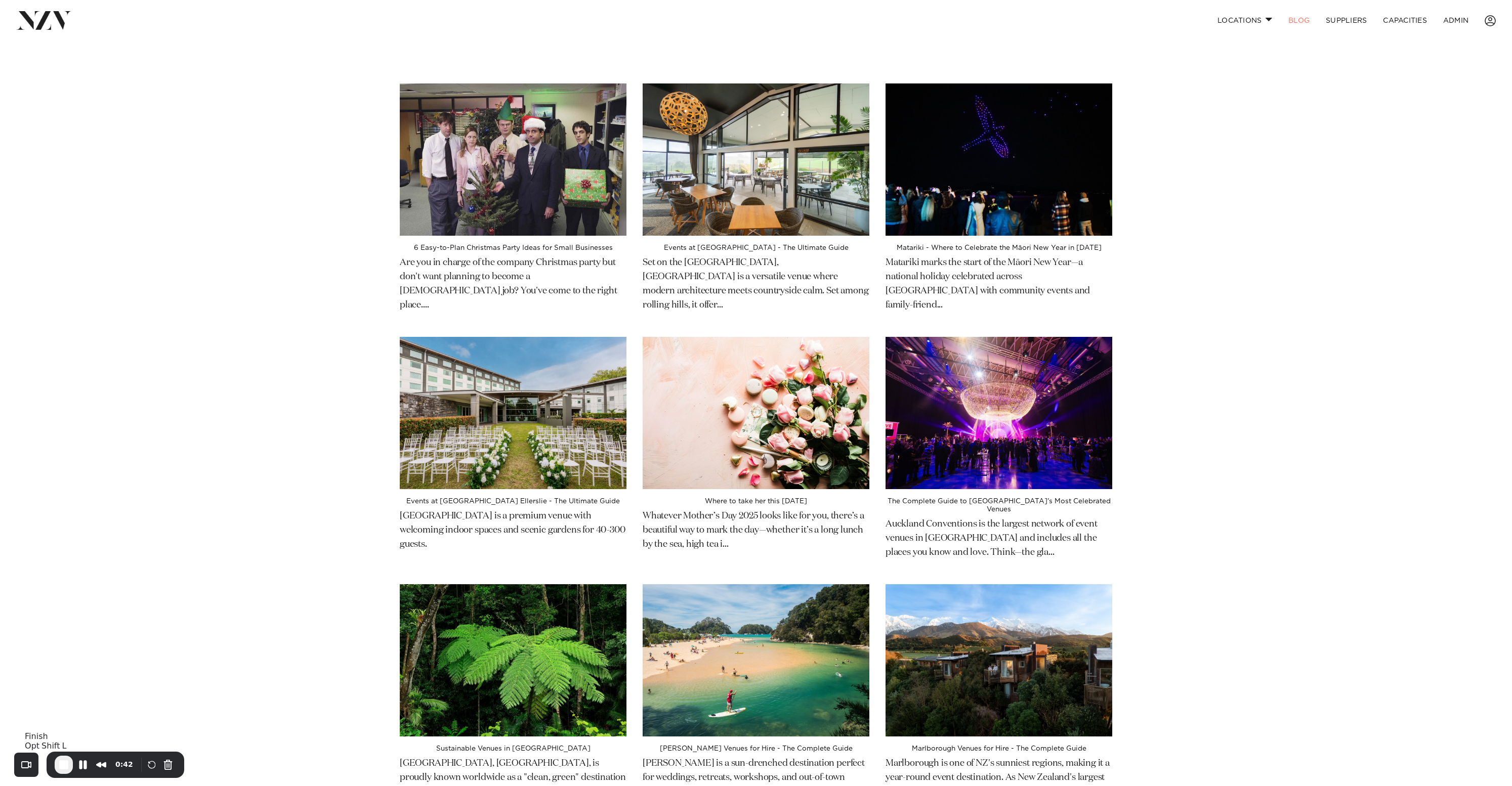
click at [63, 765] on span "End Recording" at bounding box center [63, 765] width 12 height 12
